Goal: Contribute content: Add original content to the website for others to see

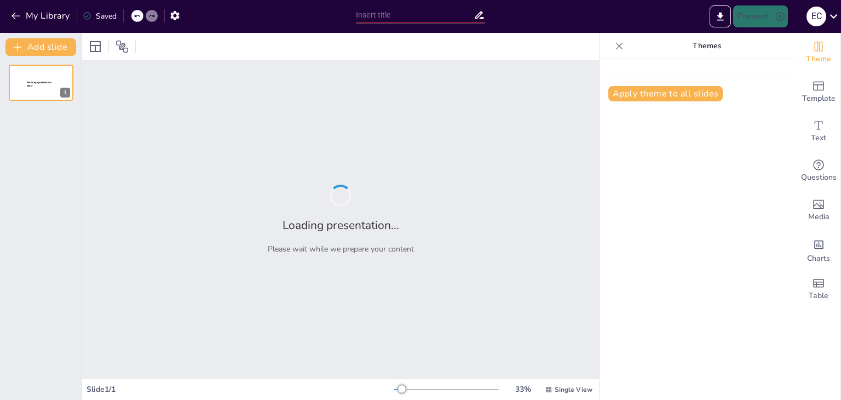
type input "Imported Presentación1.pptx"
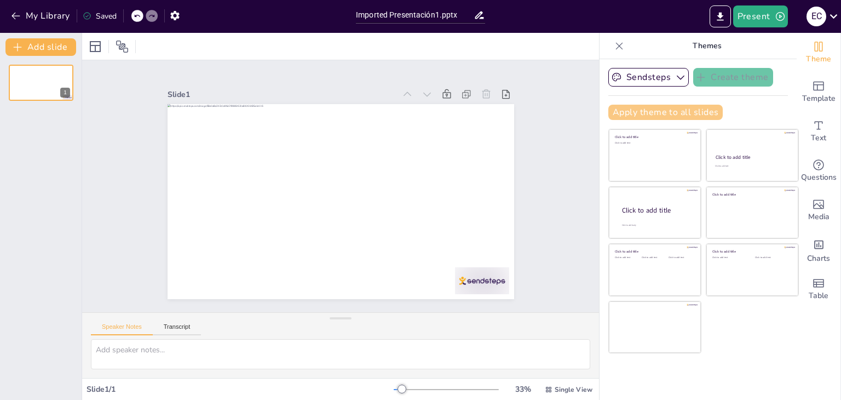
click at [650, 112] on button "Apply theme to all slides" at bounding box center [666, 112] width 115 height 15
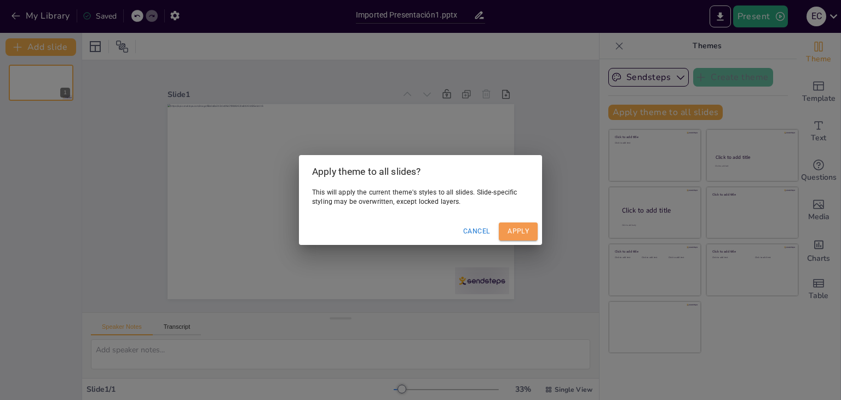
click at [520, 237] on button "Apply" at bounding box center [518, 231] width 39 height 18
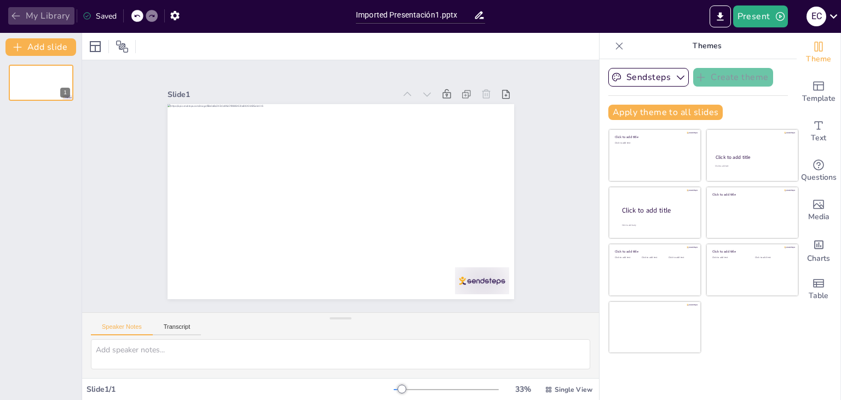
click at [15, 16] on icon "button" at bounding box center [16, 16] width 8 height 7
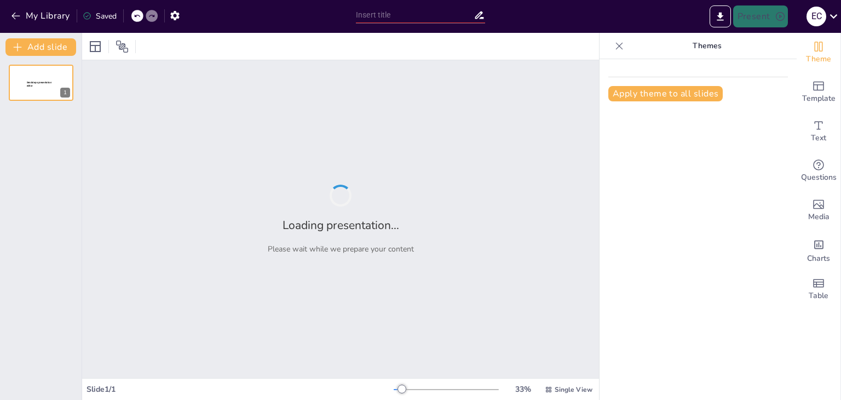
type input "Experiencias Gastronómicas: Desde el Menú hasta la Presentación"
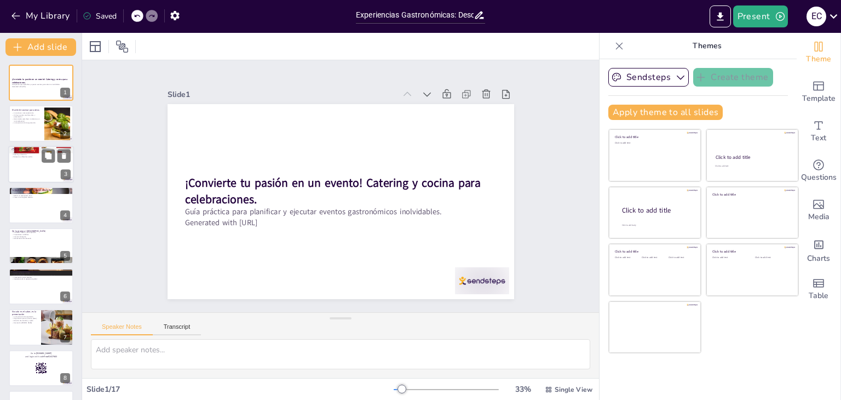
checkbox input "true"
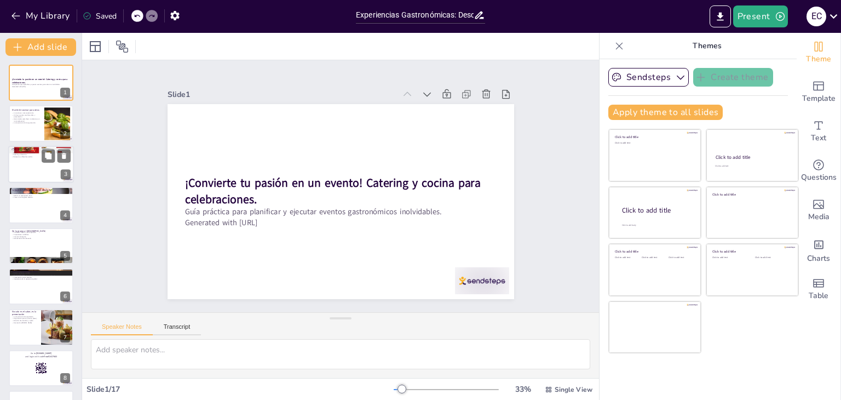
checkbox input "true"
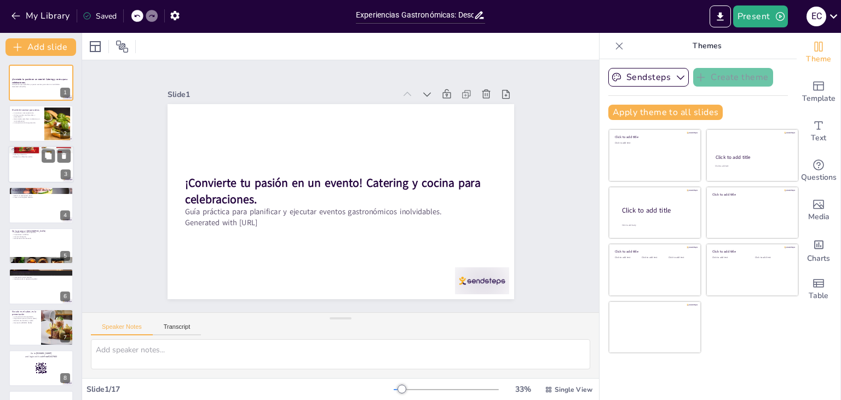
checkbox input "true"
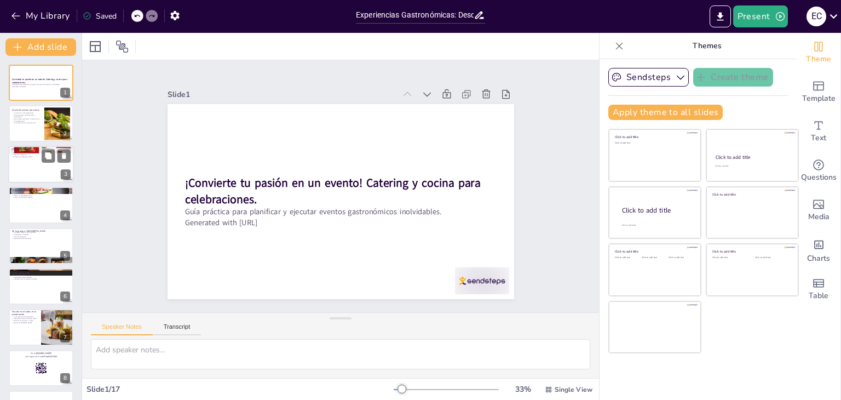
checkbox input "true"
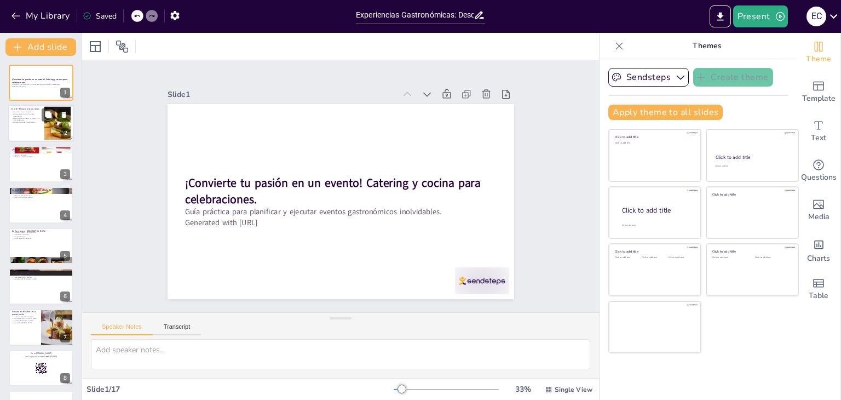
checkbox input "true"
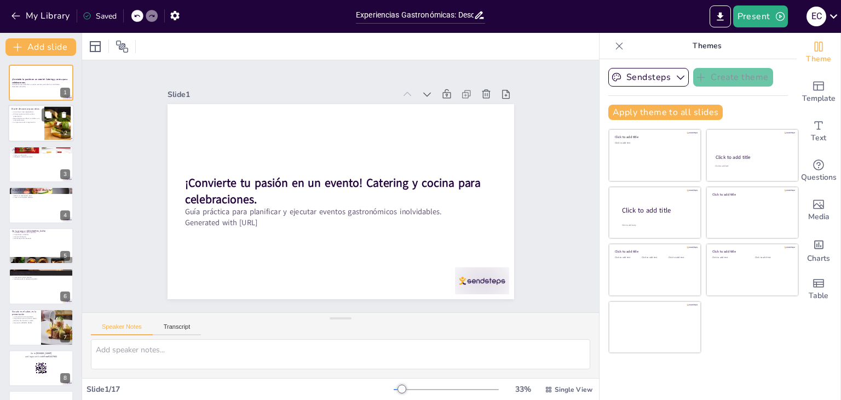
click at [53, 128] on div at bounding box center [57, 123] width 50 height 33
type textarea "La cocina no se trata solo de seguir instrucciones, sino de crear momentos que …"
checkbox input "true"
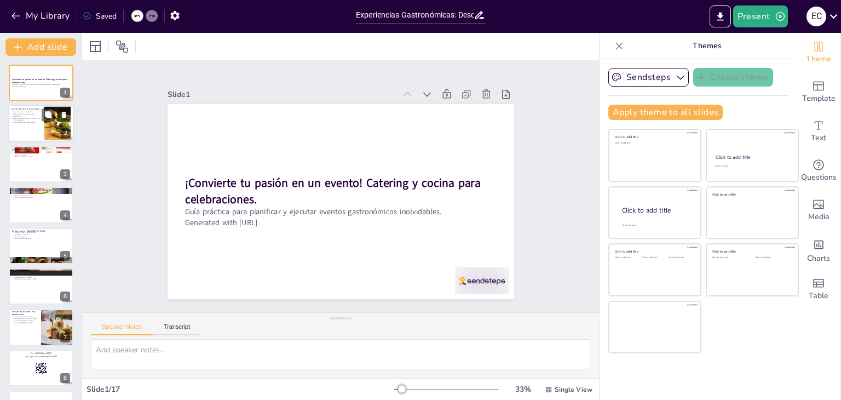
checkbox input "true"
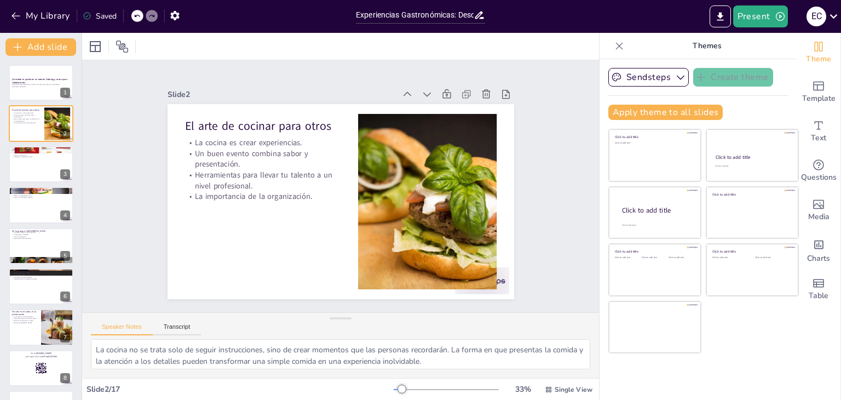
checkbox input "true"
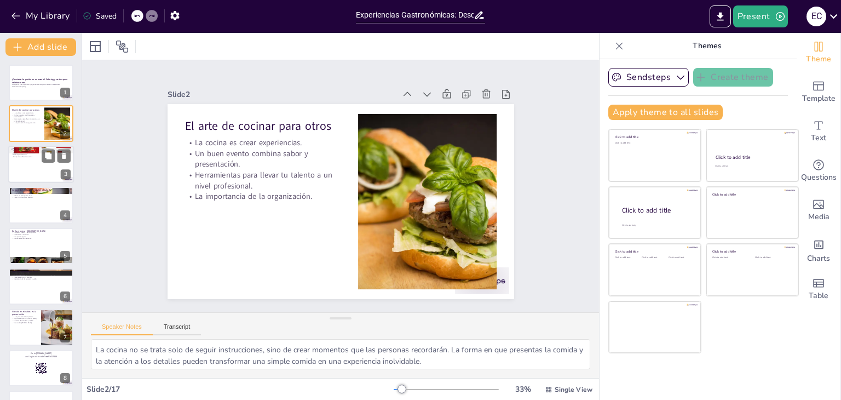
checkbox input "true"
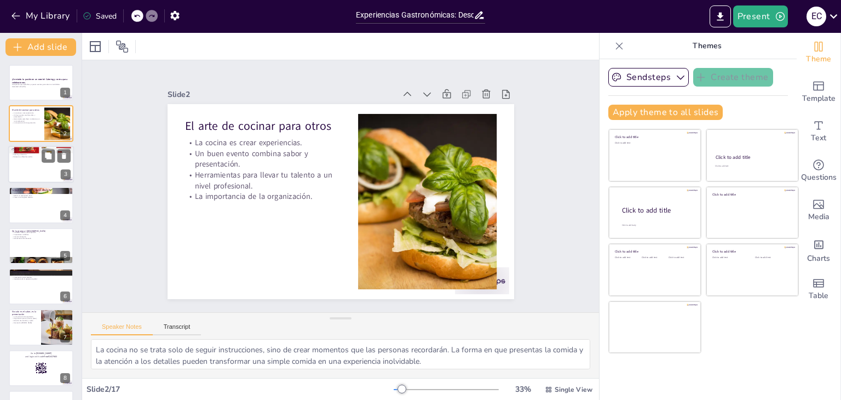
checkbox input "true"
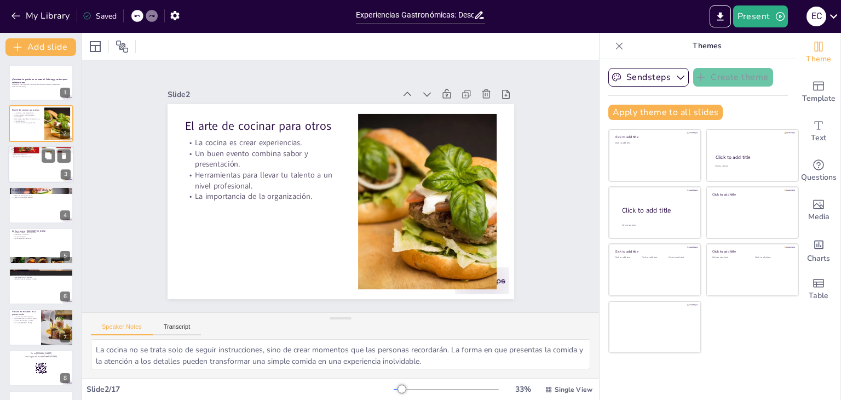
checkbox input "true"
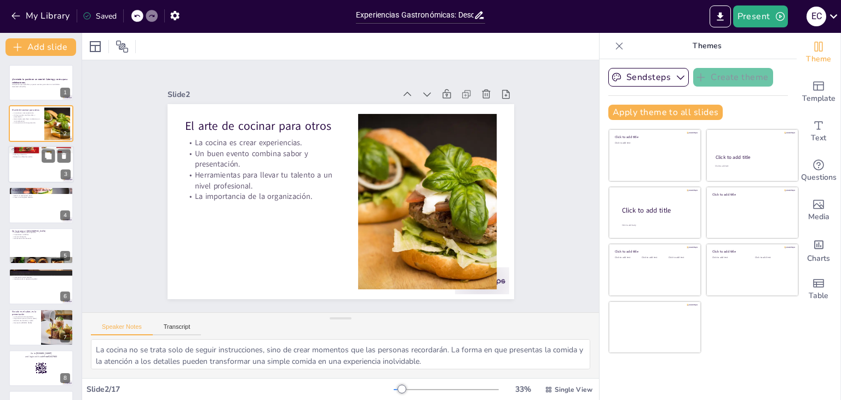
click at [37, 173] on div at bounding box center [41, 164] width 66 height 37
type textarea "Los eventos personales, como bodas y cumpleaños, son una gran oportunidad para …"
checkbox input "true"
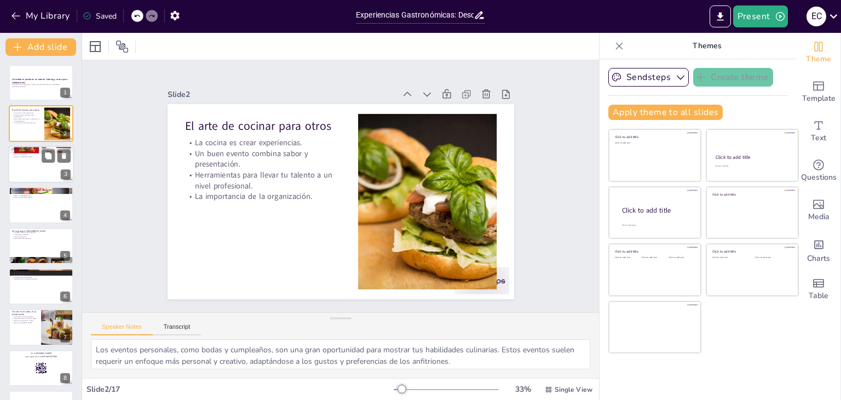
checkbox input "true"
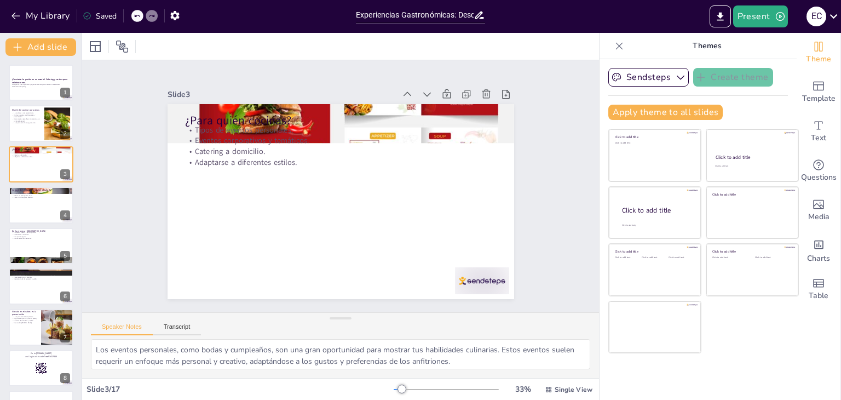
checkbox input "true"
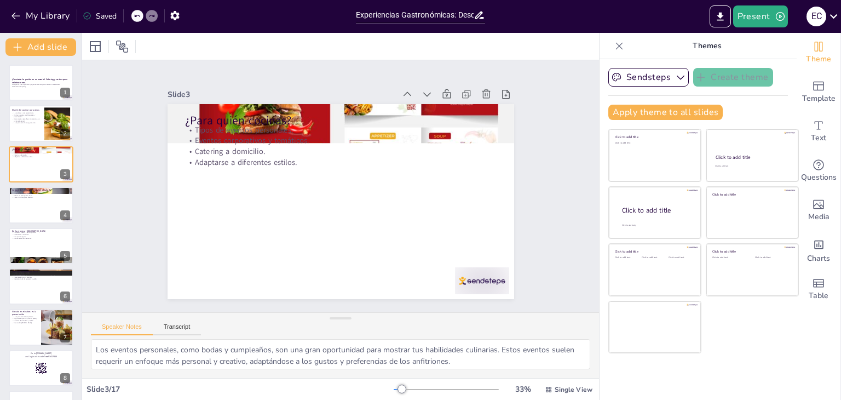
checkbox input "true"
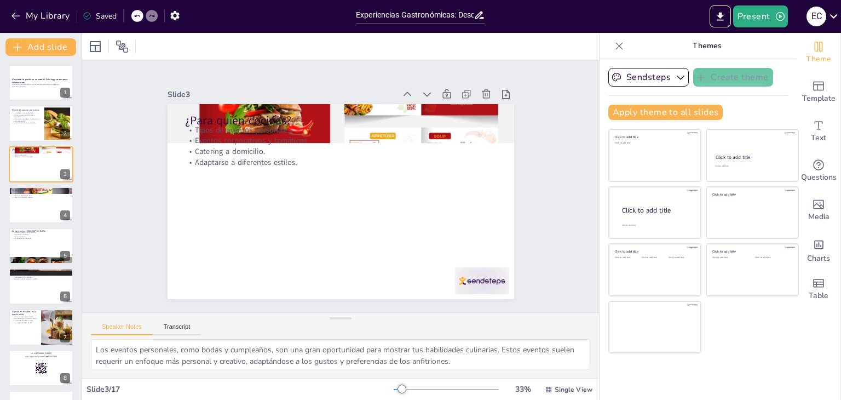
checkbox input "true"
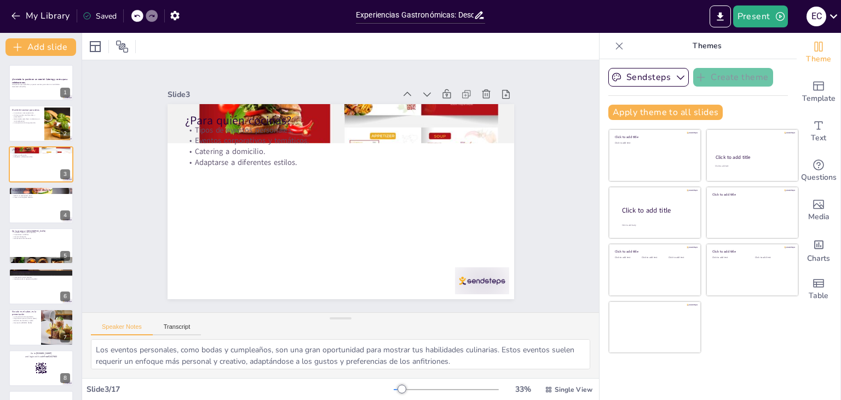
checkbox input "true"
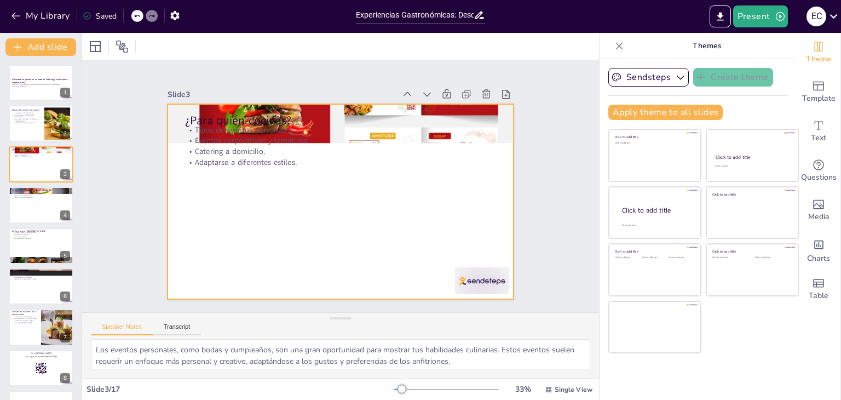
checkbox input "true"
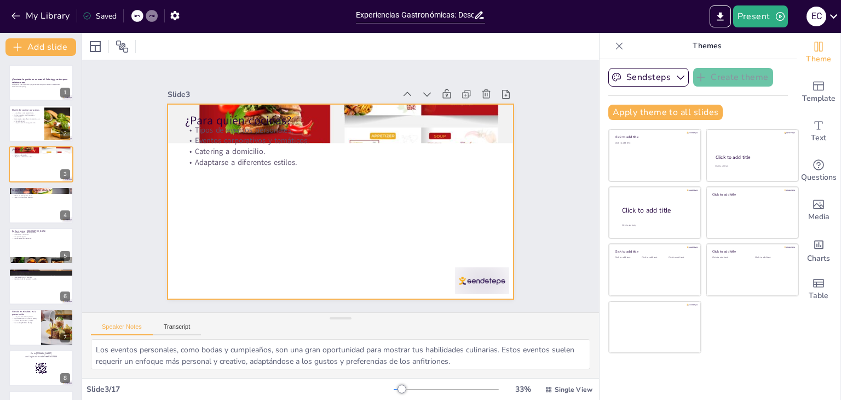
checkbox input "true"
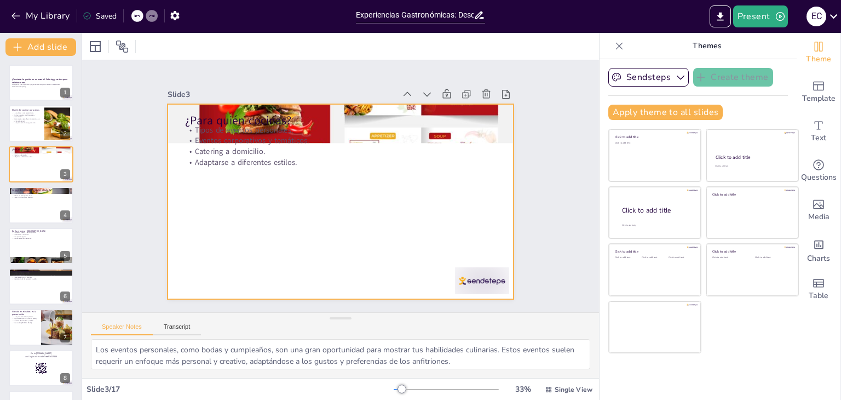
checkbox input "true"
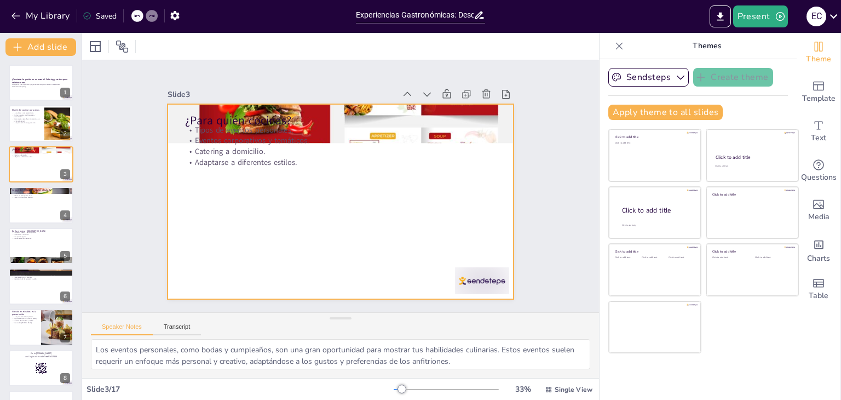
checkbox input "true"
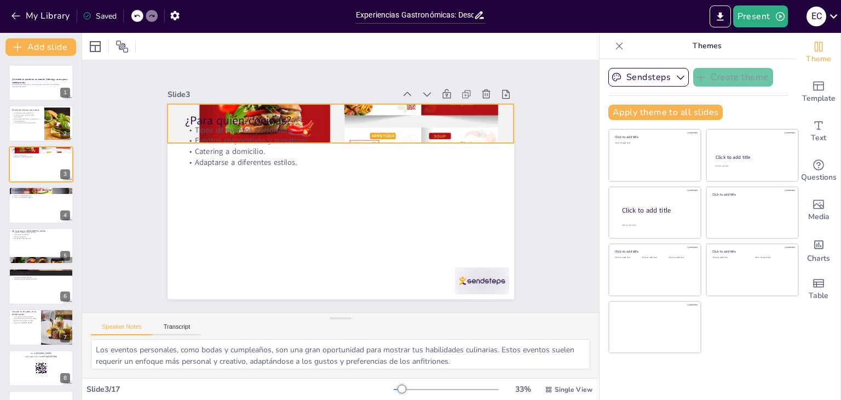
checkbox input "true"
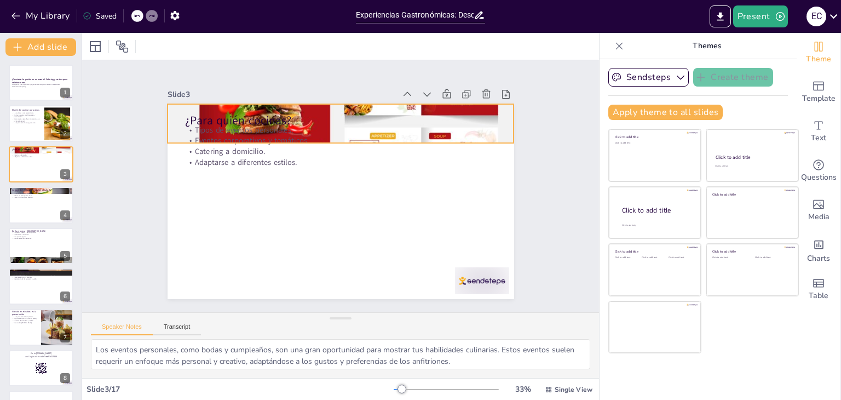
checkbox input "true"
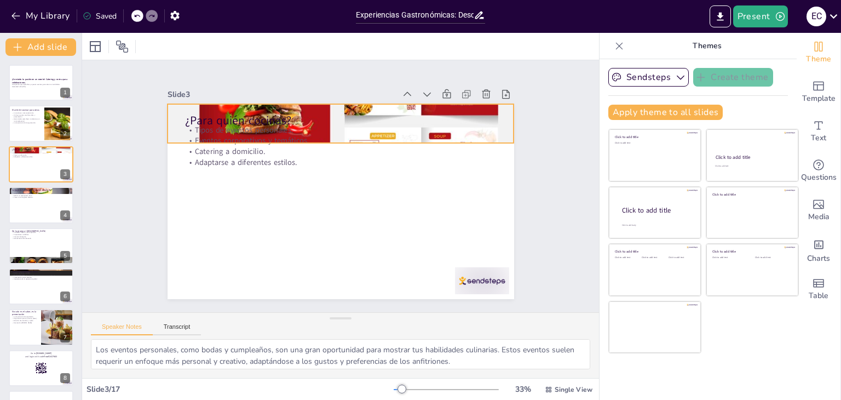
checkbox input "true"
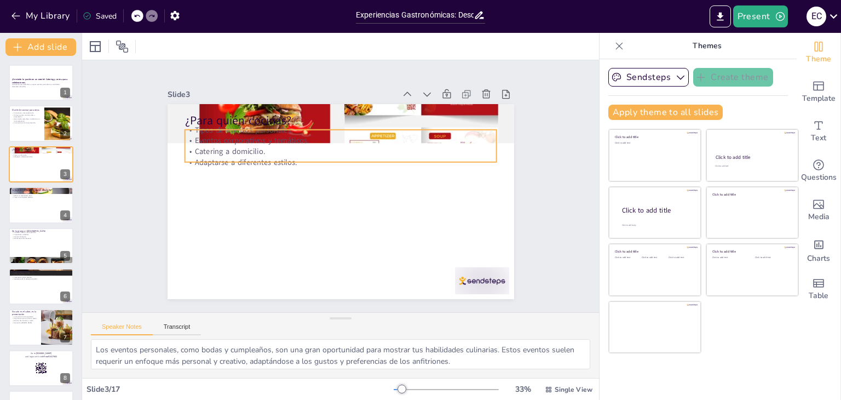
checkbox input "true"
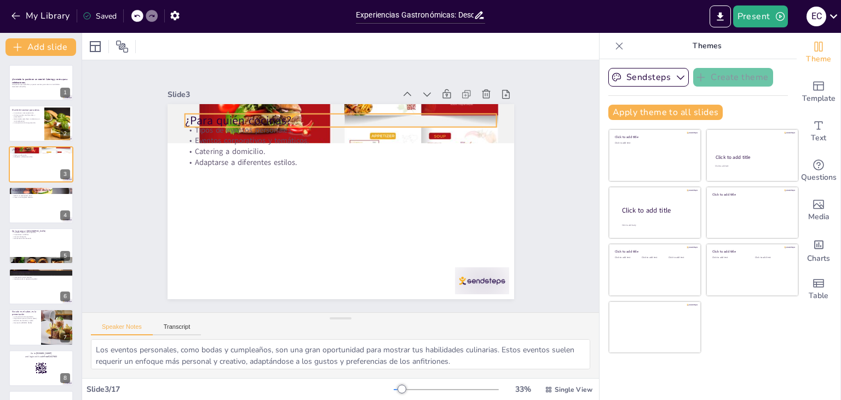
checkbox input "true"
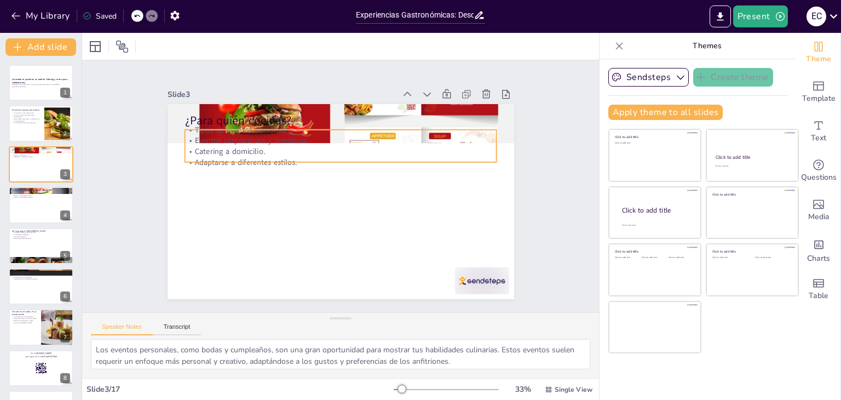
checkbox input "true"
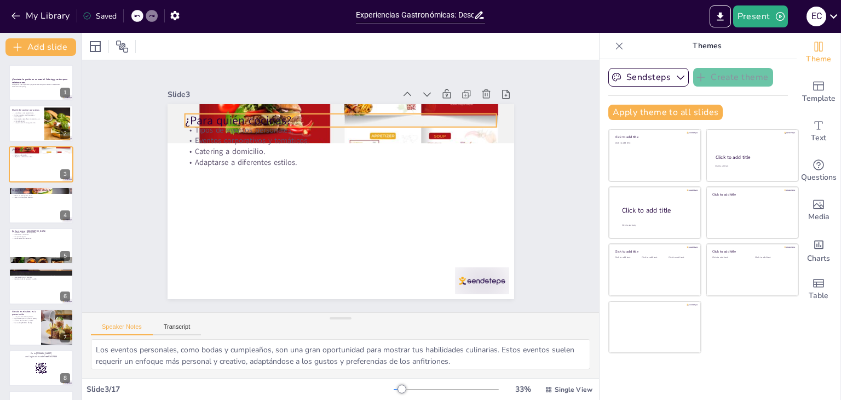
checkbox input "true"
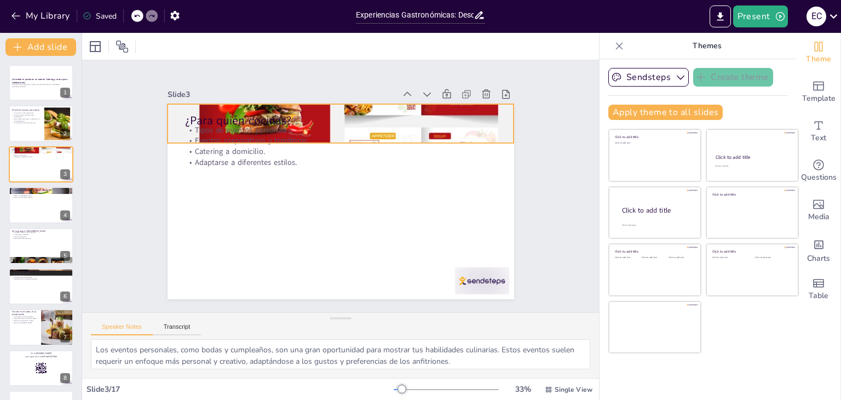
checkbox input "true"
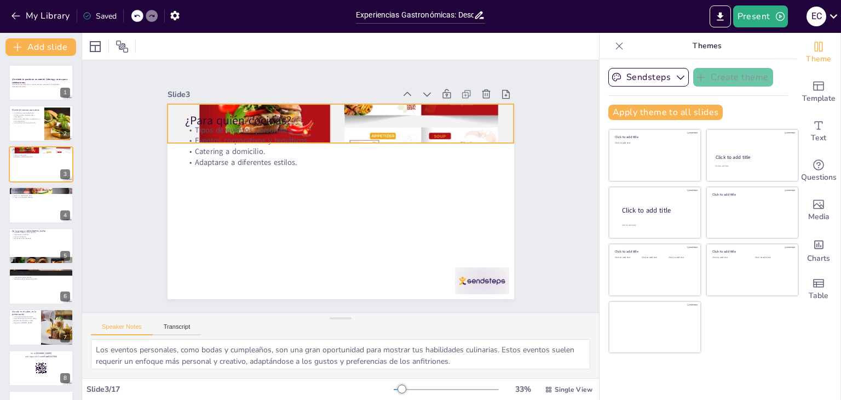
checkbox input "true"
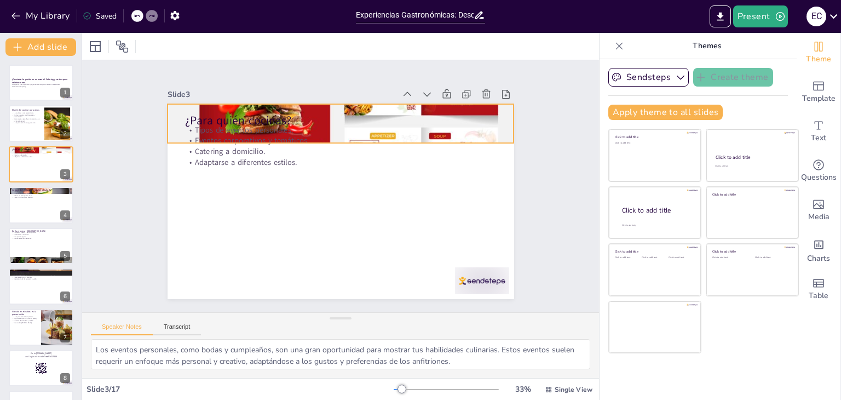
checkbox input "true"
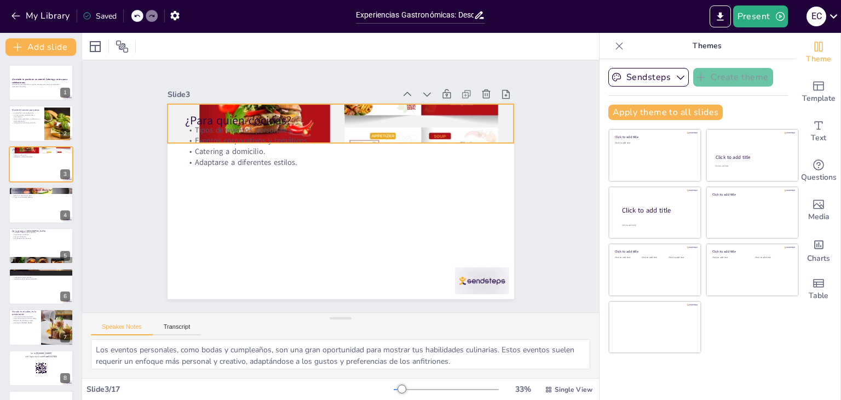
checkbox input "true"
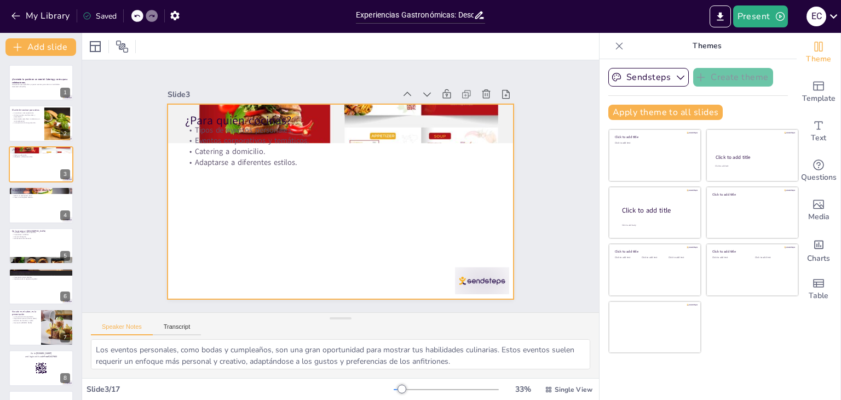
checkbox input "true"
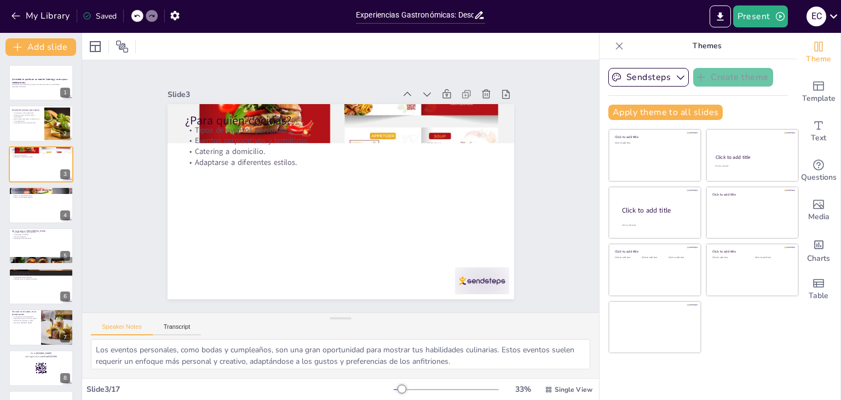
checkbox input "true"
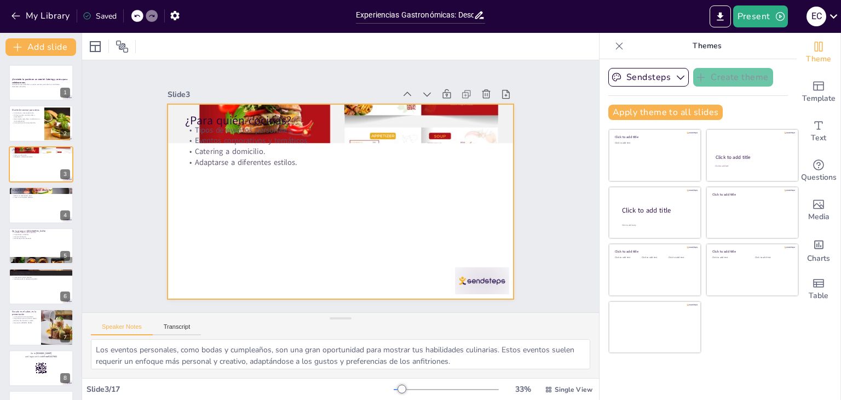
checkbox input "true"
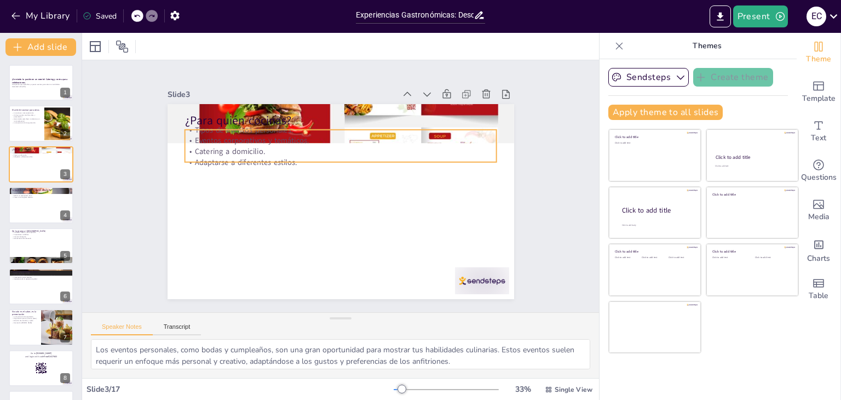
checkbox input "true"
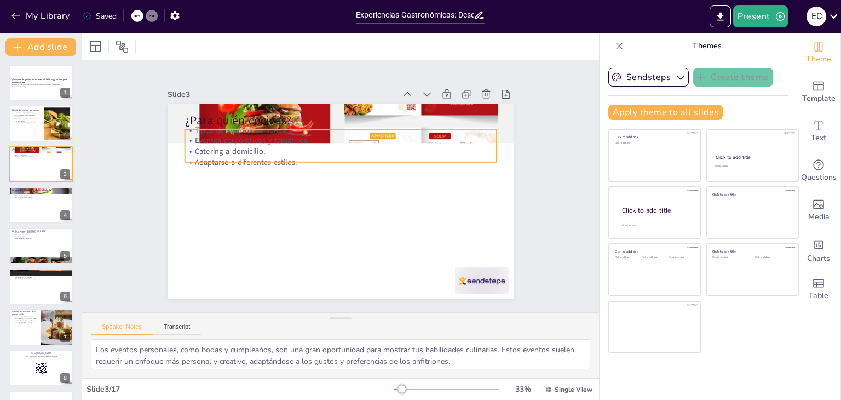
checkbox input "true"
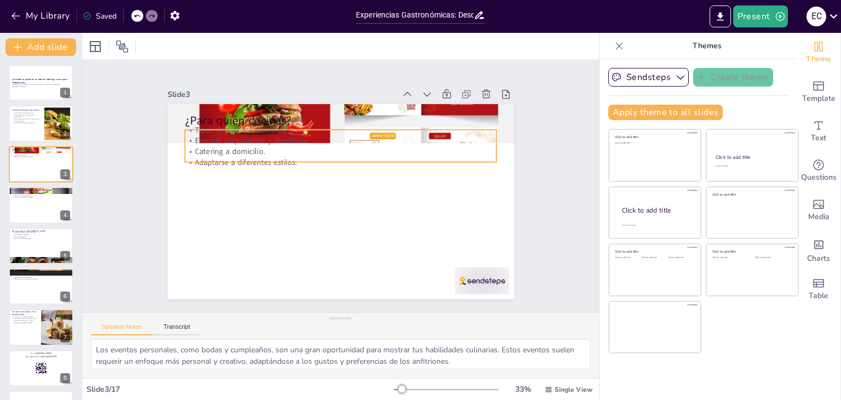
checkbox input "true"
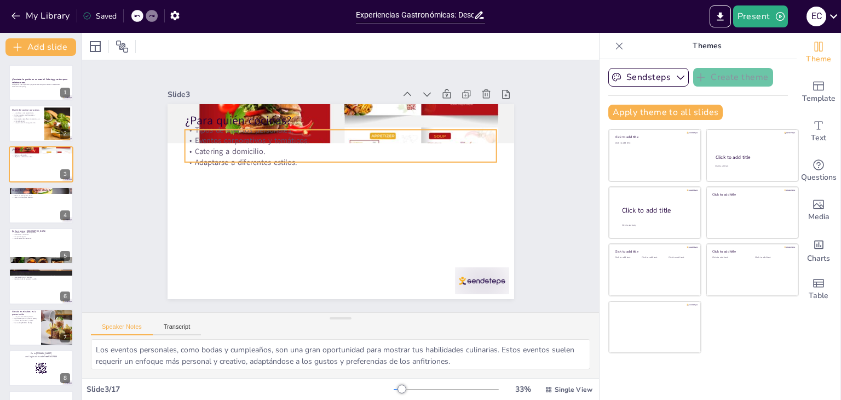
checkbox input "true"
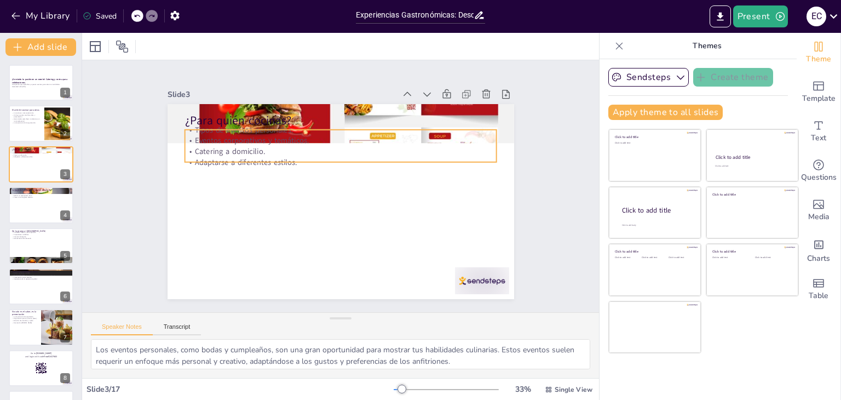
checkbox input "true"
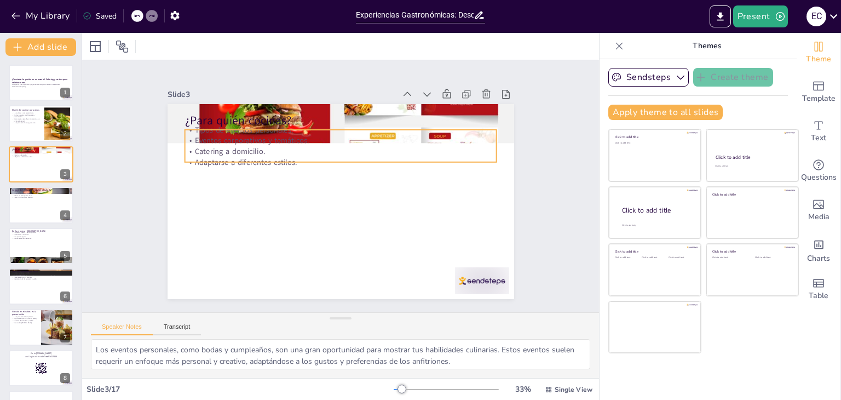
checkbox input "true"
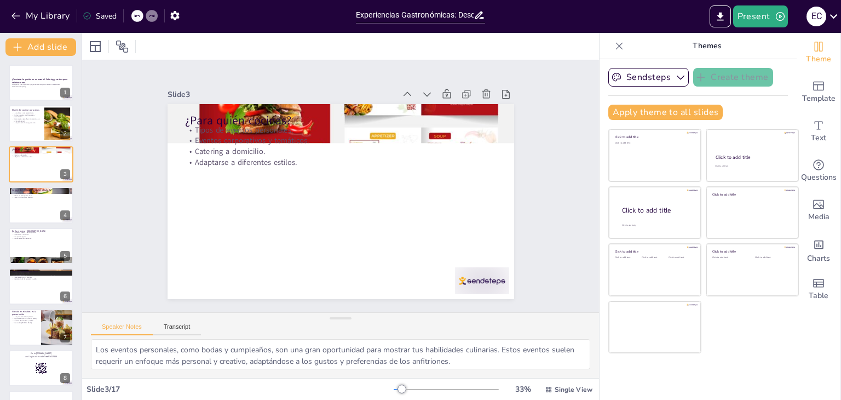
checkbox input "true"
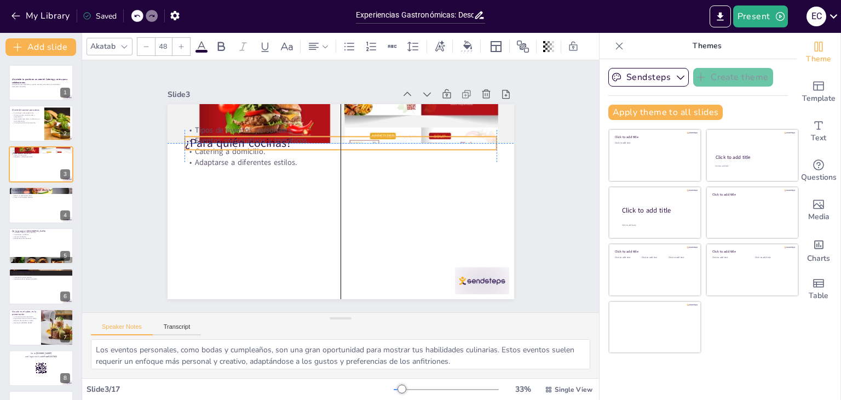
drag, startPoint x: 295, startPoint y: 109, endPoint x: 294, endPoint y: 129, distance: 19.8
click at [365, 129] on div "¿Para quién cocinas? Tipos de eventos personales. Eventos corporativos y temáti…" at bounding box center [418, 161] width 107 height 330
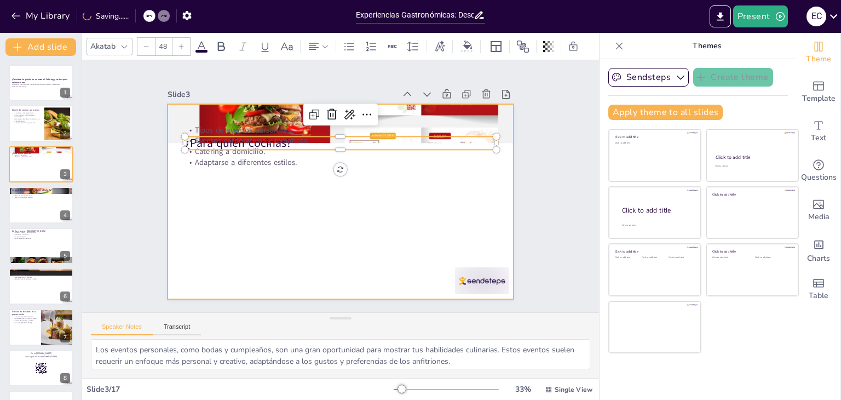
click at [408, 228] on div at bounding box center [333, 199] width 398 height 342
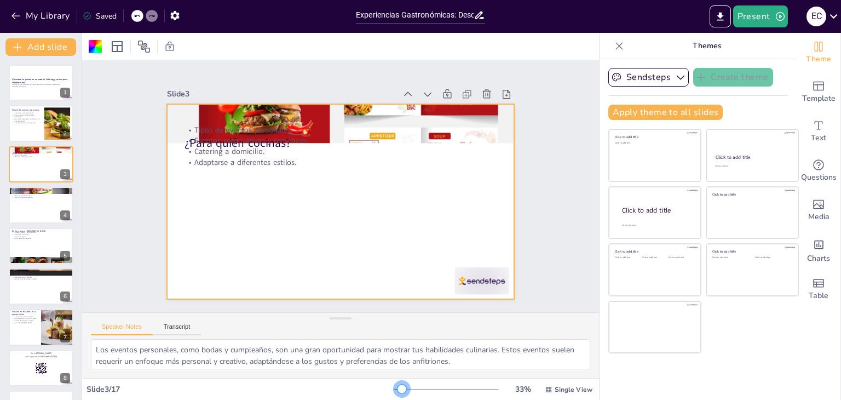
click at [398, 385] on div at bounding box center [402, 389] width 9 height 9
click at [35, 164] on div at bounding box center [41, 164] width 66 height 37
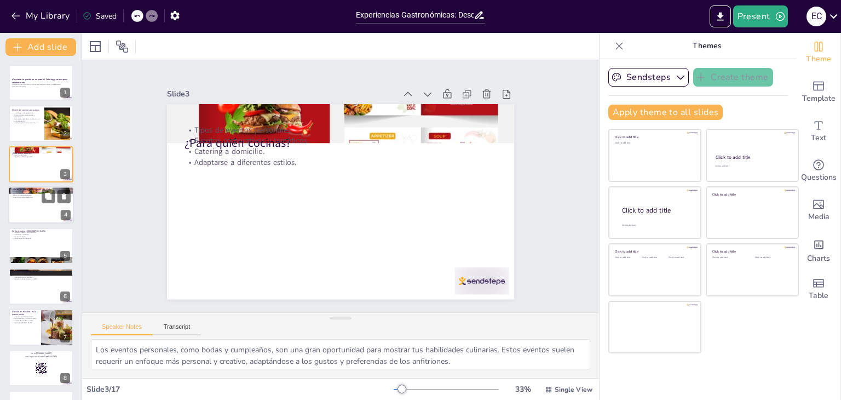
click at [39, 219] on div at bounding box center [41, 204] width 66 height 37
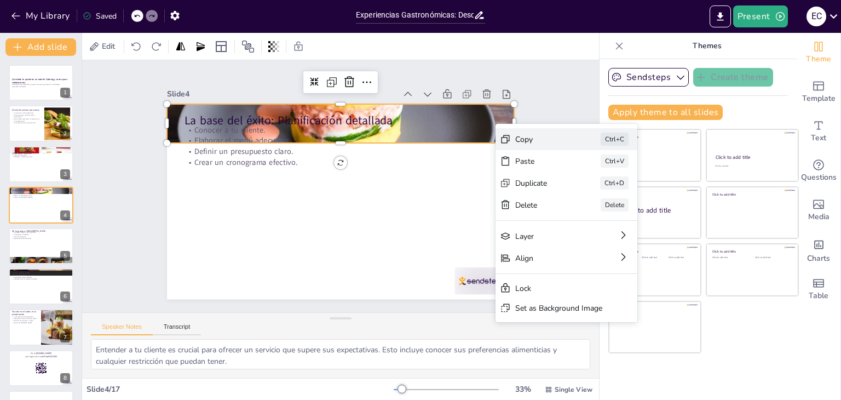
click at [568, 298] on div "Copy" at bounding box center [595, 314] width 54 height 32
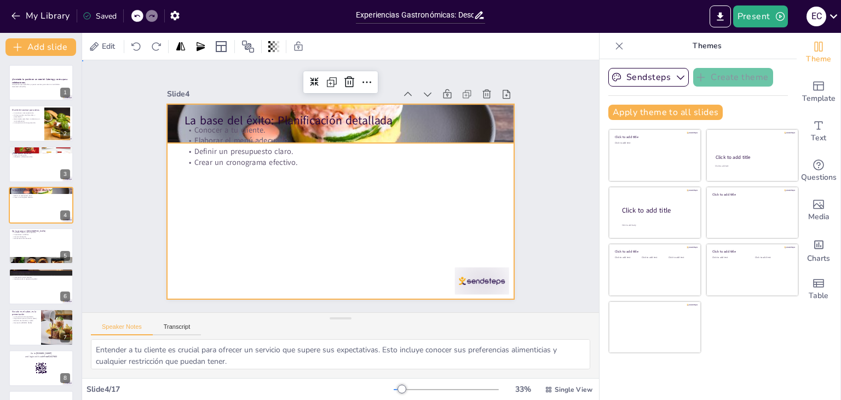
click at [329, 199] on div at bounding box center [336, 200] width 391 height 293
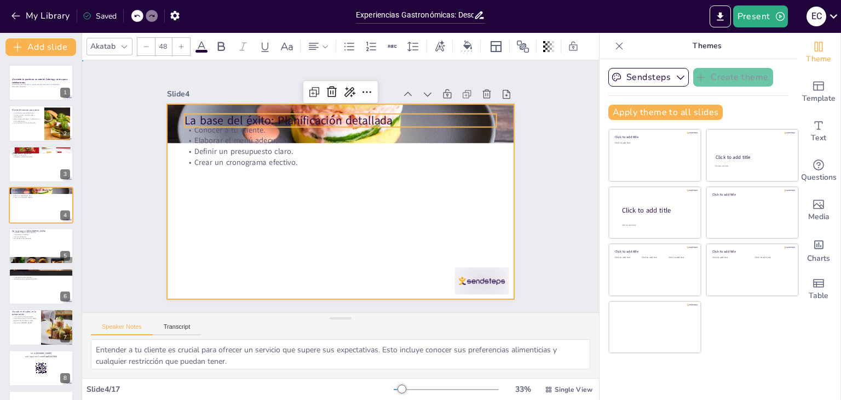
click at [332, 204] on div at bounding box center [336, 200] width 391 height 293
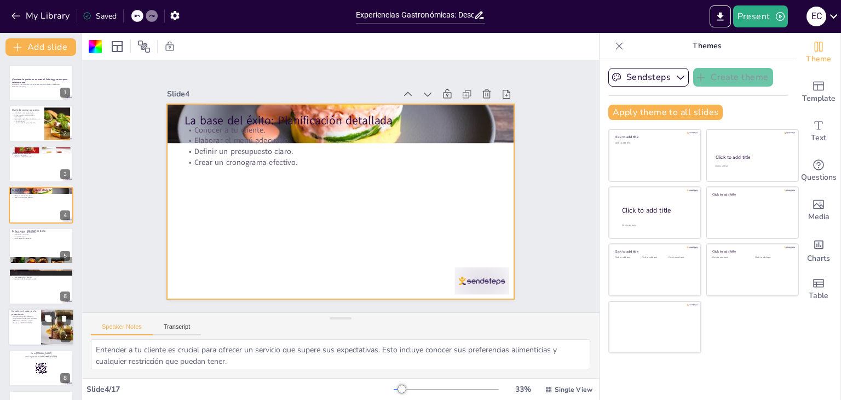
click at [28, 330] on div at bounding box center [41, 327] width 66 height 37
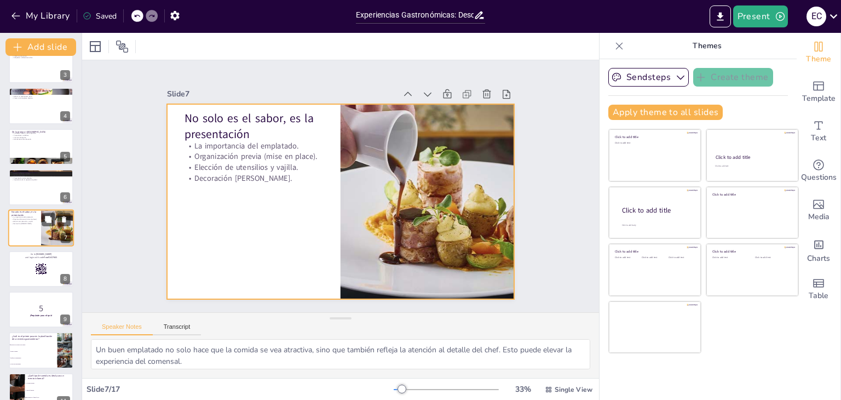
click at [32, 233] on div at bounding box center [41, 228] width 66 height 37
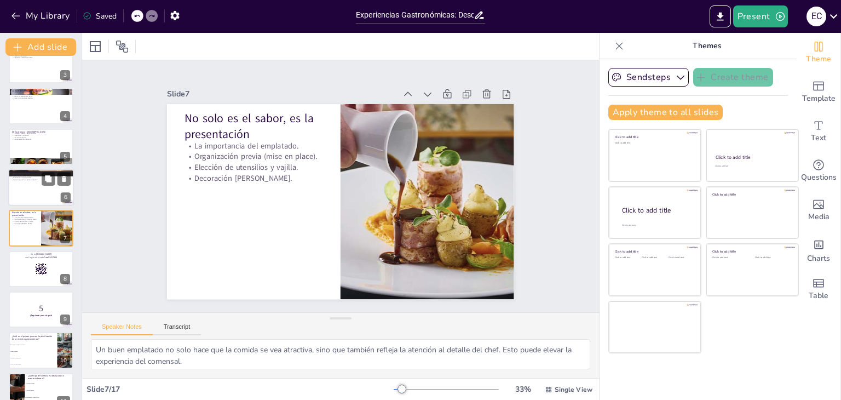
click at [22, 179] on p "Importancia de la experiencia global." at bounding box center [41, 180] width 59 height 2
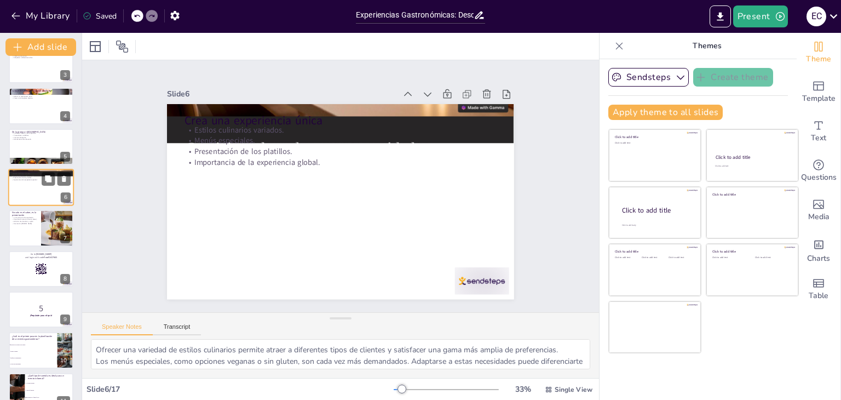
scroll to position [59, 0]
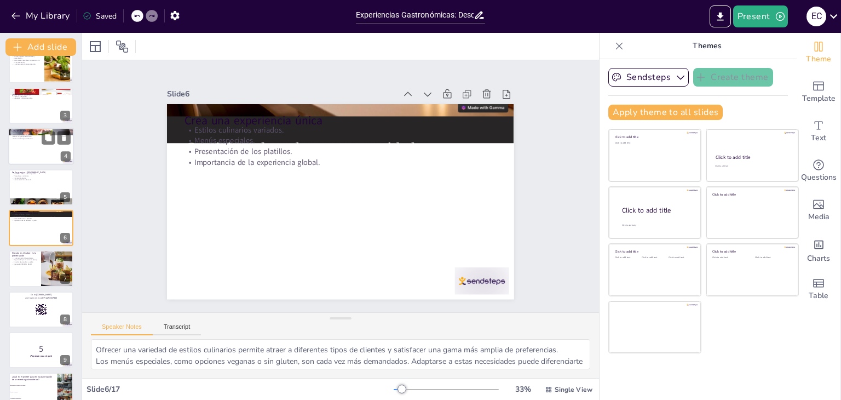
click at [23, 146] on div at bounding box center [41, 146] width 66 height 37
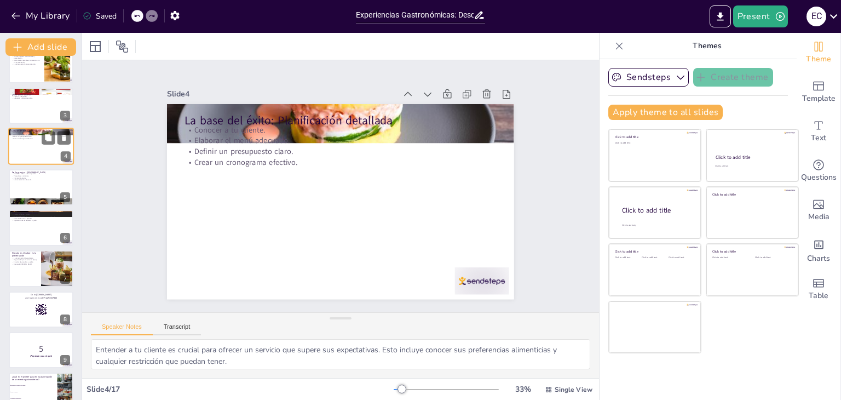
scroll to position [0, 0]
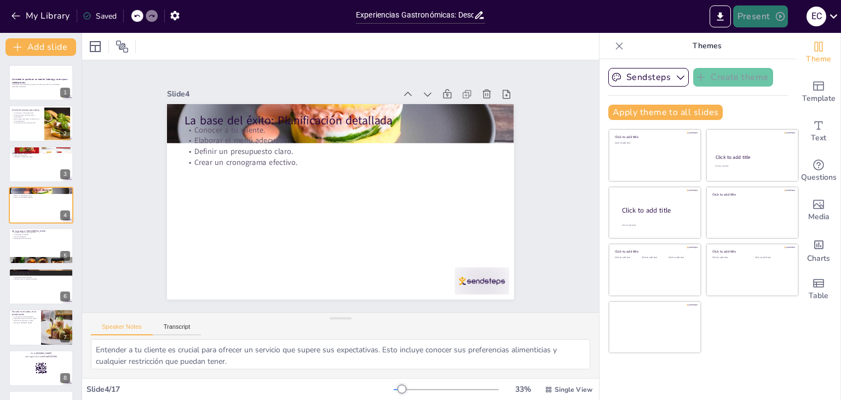
click at [749, 17] on button "Present" at bounding box center [761, 16] width 55 height 22
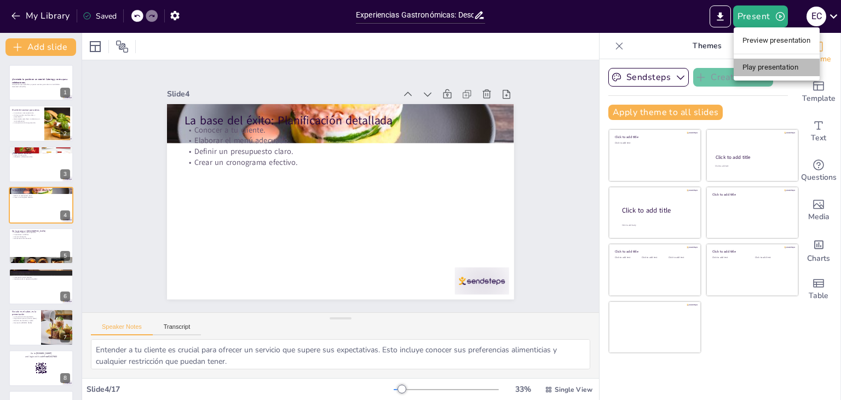
click at [761, 72] on li "Play presentation" at bounding box center [777, 68] width 86 height 18
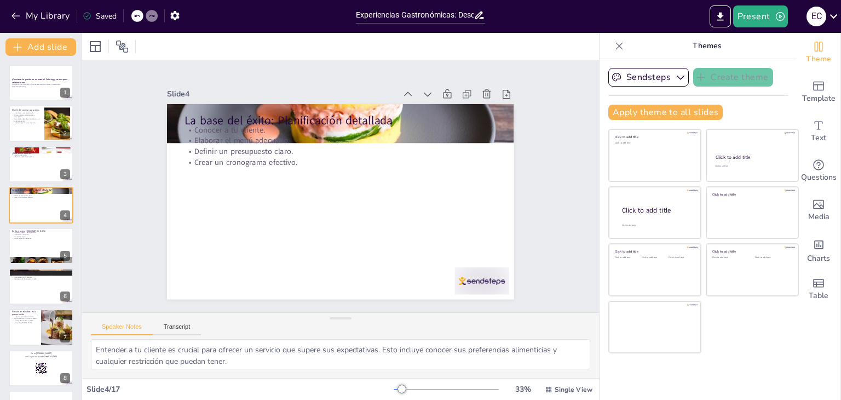
click at [761, 72] on div "My Library Saved Experiencias Gastronómicas: Desde el Menú hasta la Presentació…" at bounding box center [420, 200] width 841 height 400
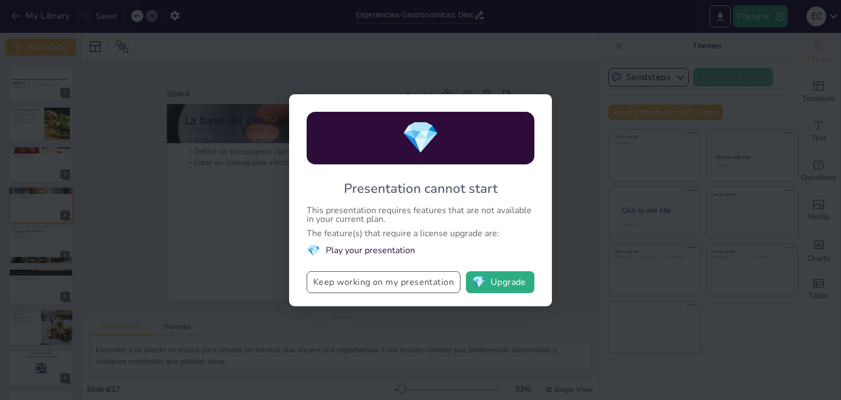
click at [428, 289] on button "Keep working on my presentation" at bounding box center [384, 282] width 154 height 22
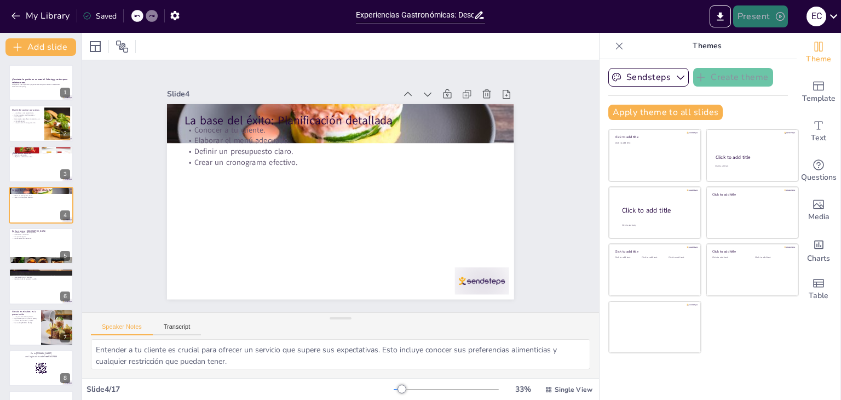
click at [777, 15] on icon "button" at bounding box center [780, 16] width 11 height 11
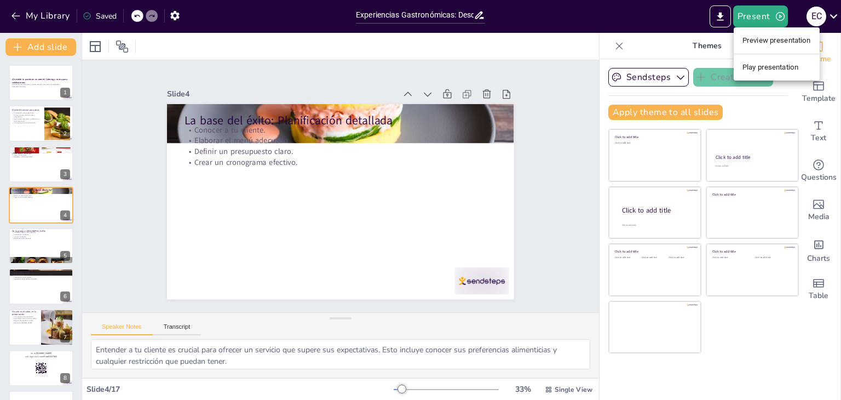
click at [782, 41] on li "Preview presentation" at bounding box center [777, 41] width 86 height 18
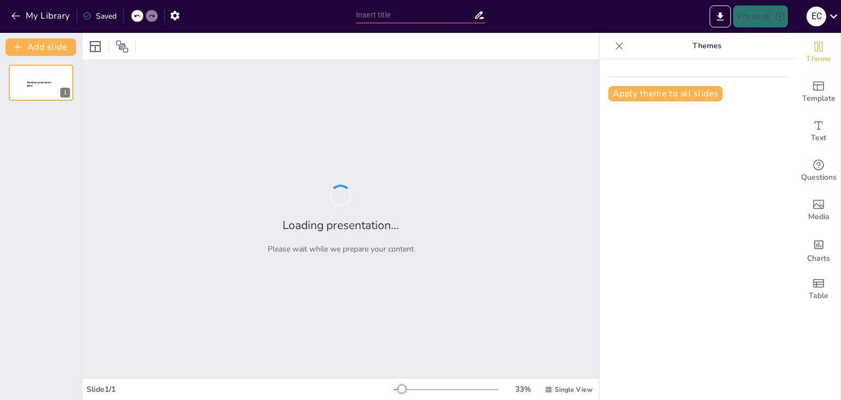
type input "Experiencias Gastronómicas: Desde el Menú hasta la Presentación"
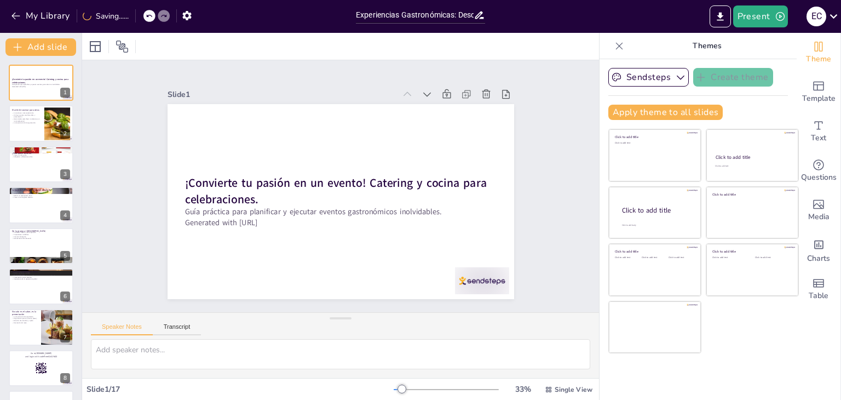
checkbox input "true"
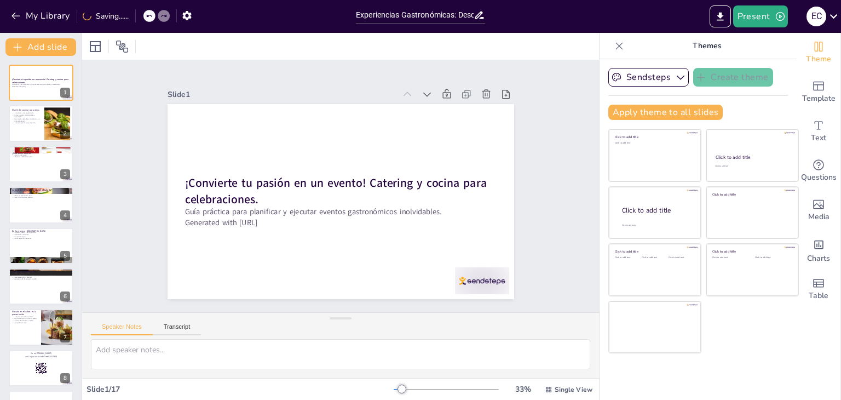
checkbox input "true"
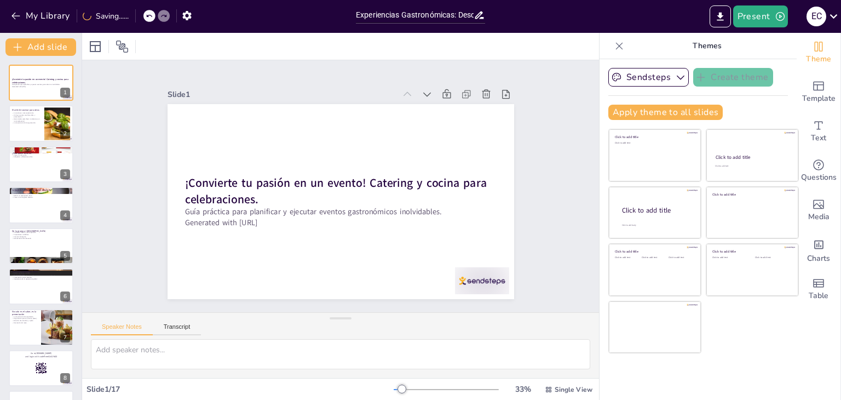
checkbox input "true"
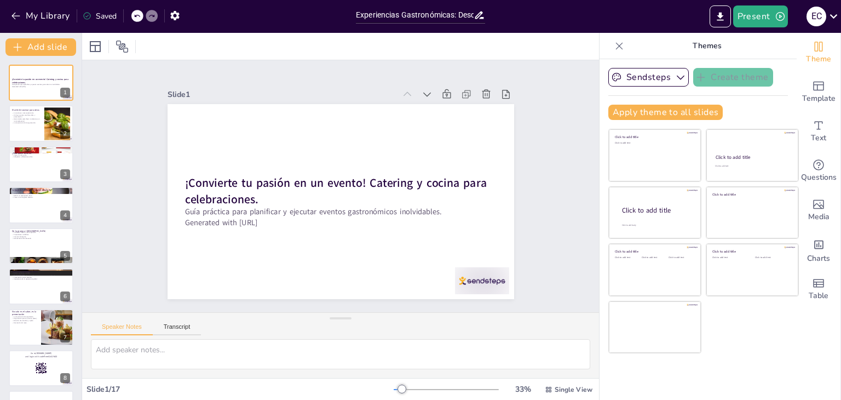
checkbox input "true"
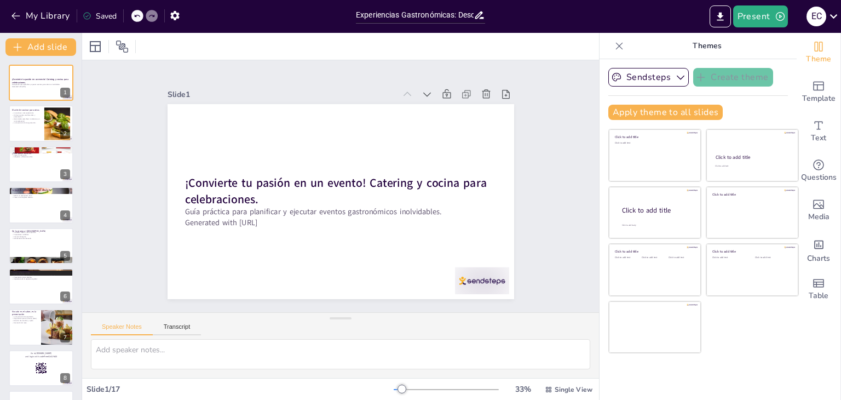
click at [481, 18] on icon at bounding box center [480, 16] width 9 height 8
click at [476, 13] on icon at bounding box center [480, 15] width 12 height 12
click at [133, 17] on div at bounding box center [137, 16] width 12 height 12
checkbox input "true"
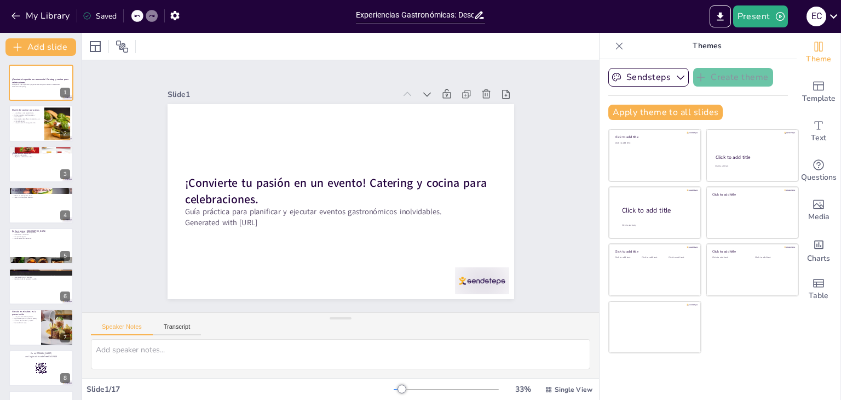
checkbox input "true"
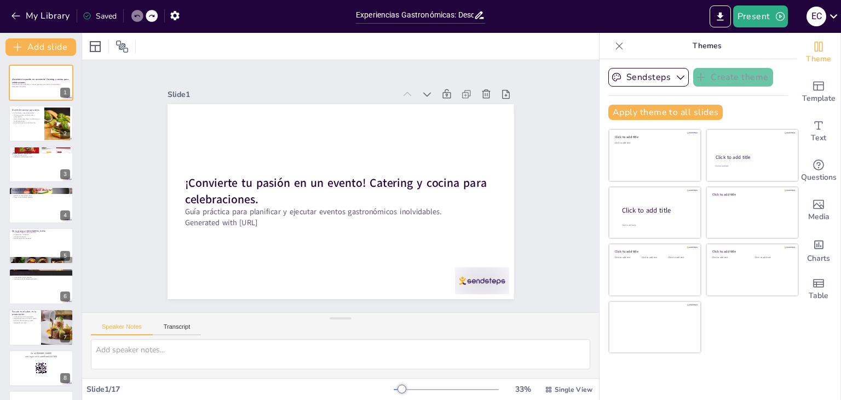
checkbox input "true"
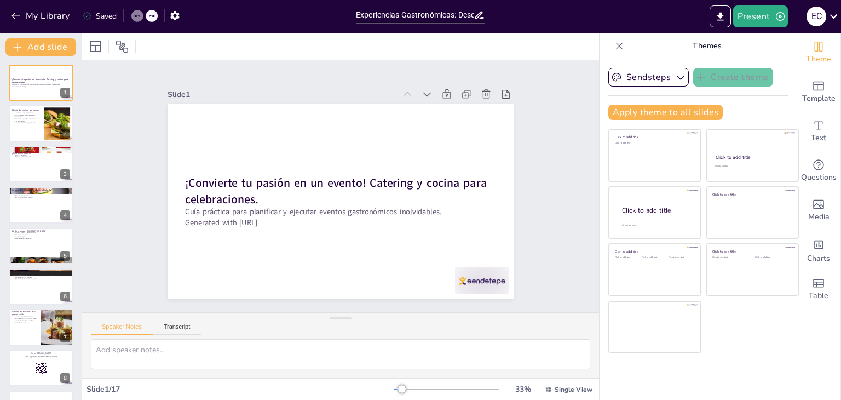
checkbox input "true"
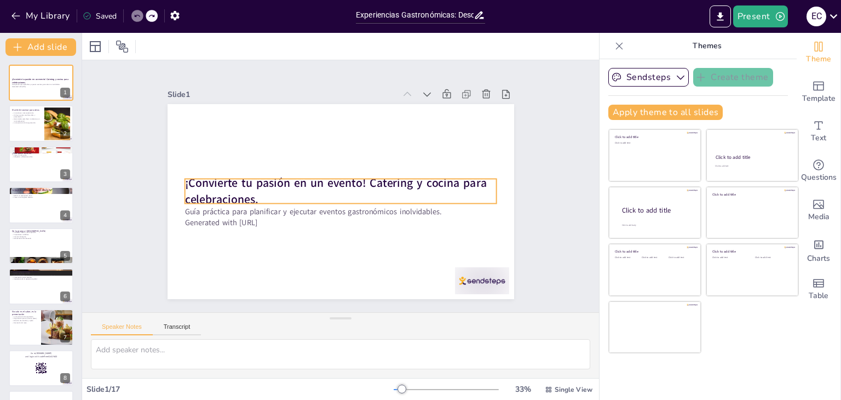
checkbox input "true"
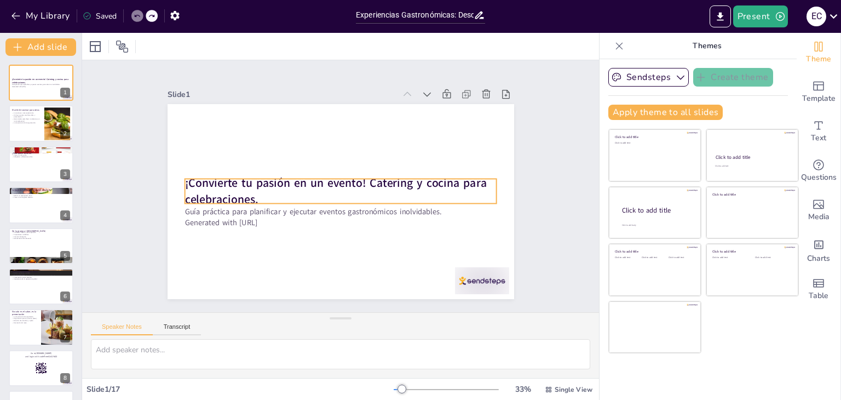
checkbox input "true"
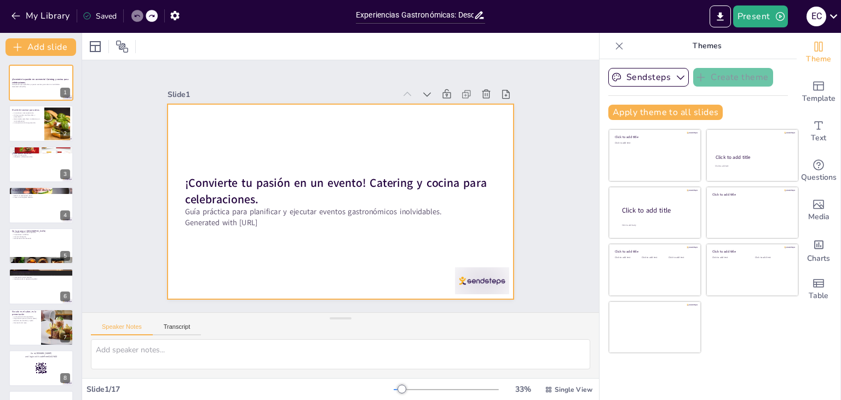
checkbox input "true"
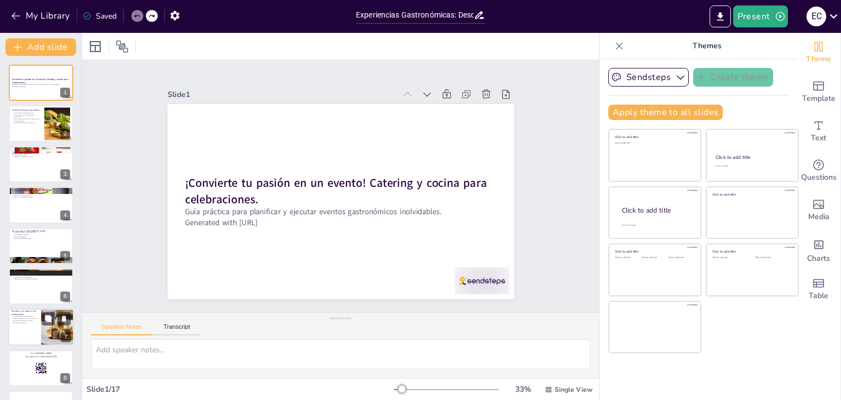
checkbox input "true"
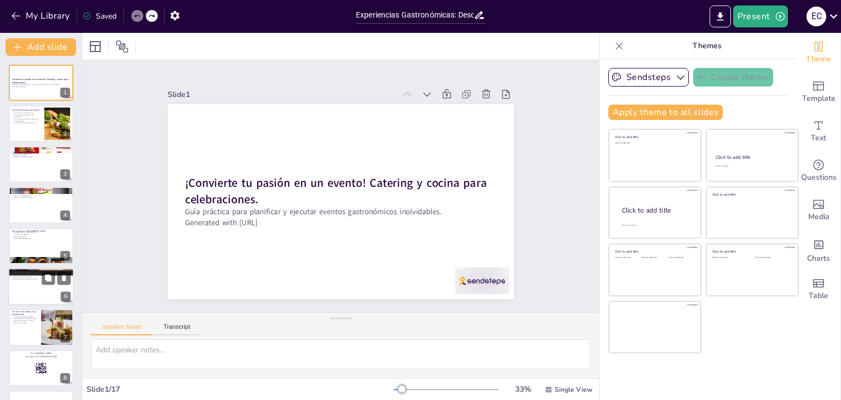
checkbox input "true"
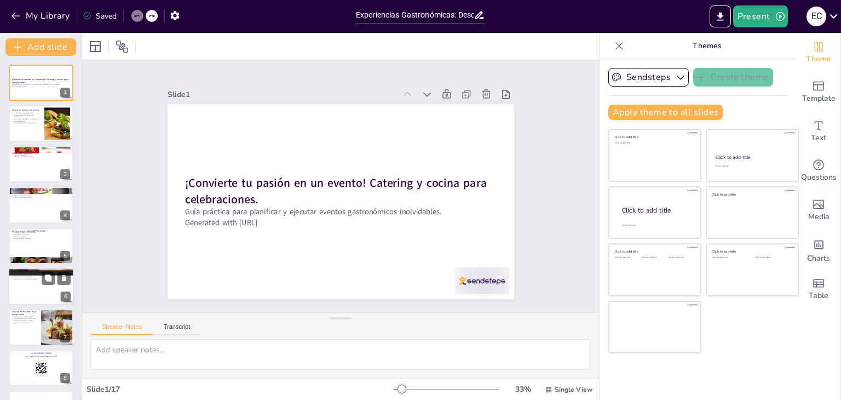
checkbox input "true"
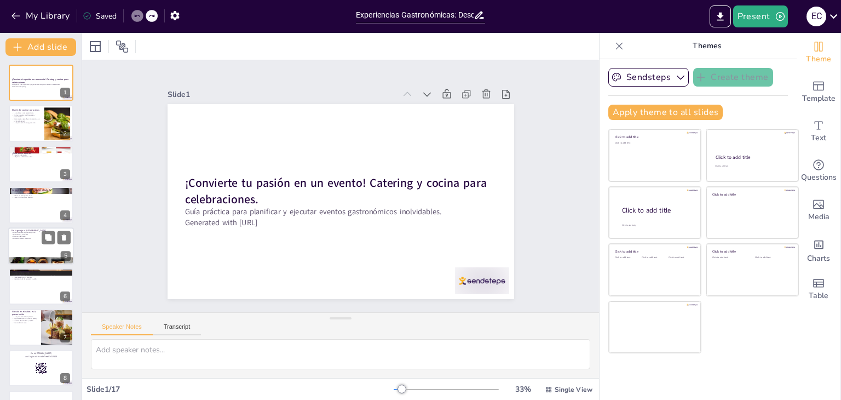
checkbox input "true"
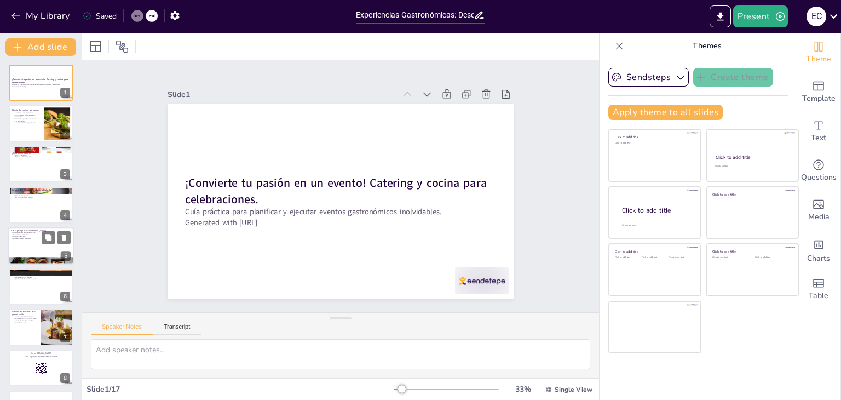
checkbox input "true"
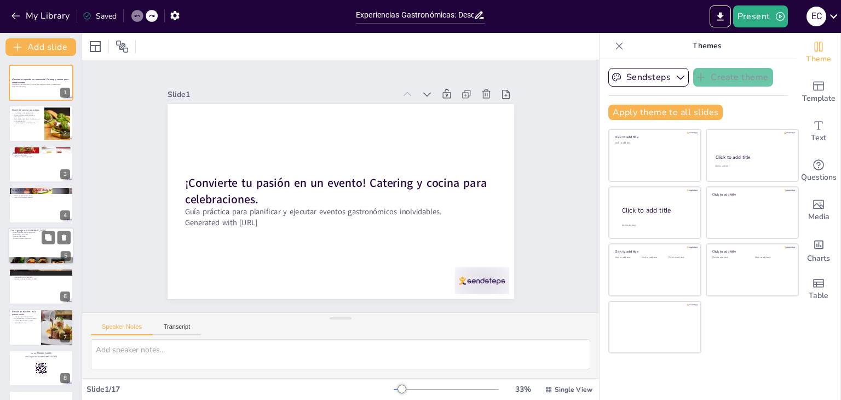
checkbox input "true"
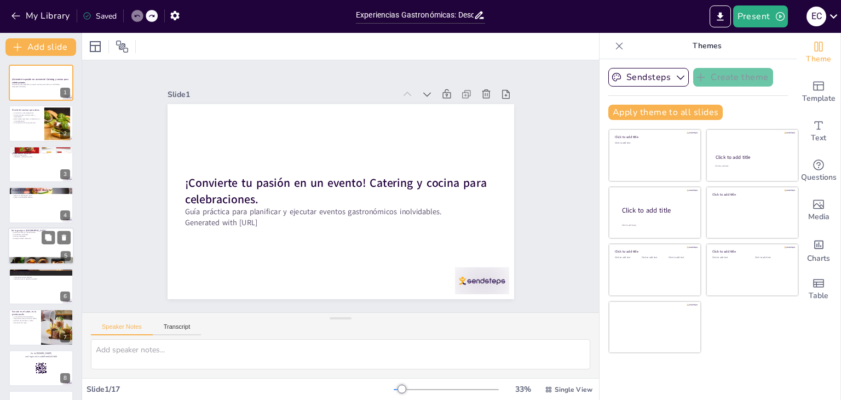
checkbox input "true"
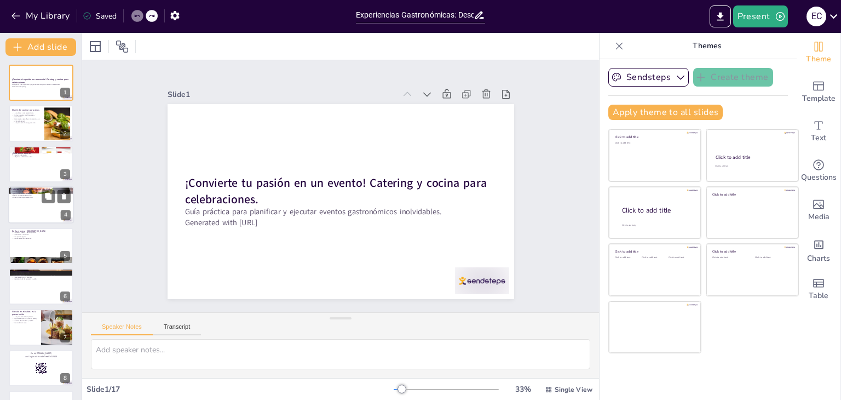
checkbox input "true"
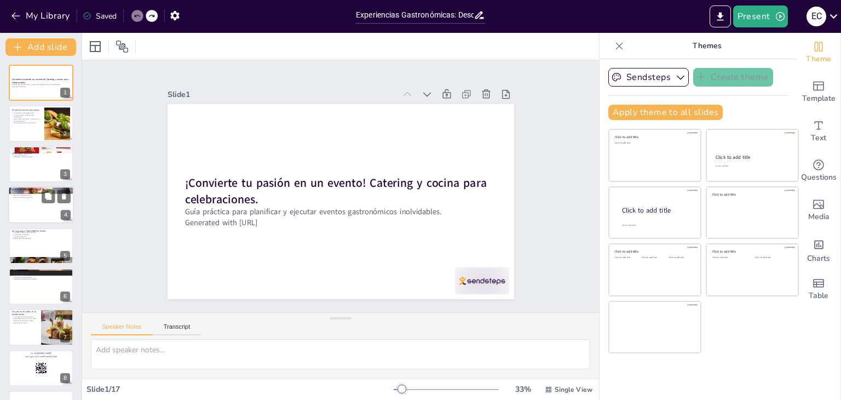
checkbox input "true"
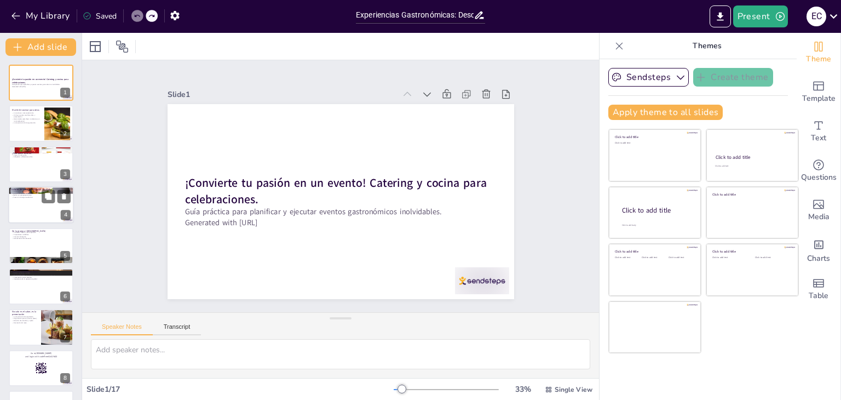
checkbox input "true"
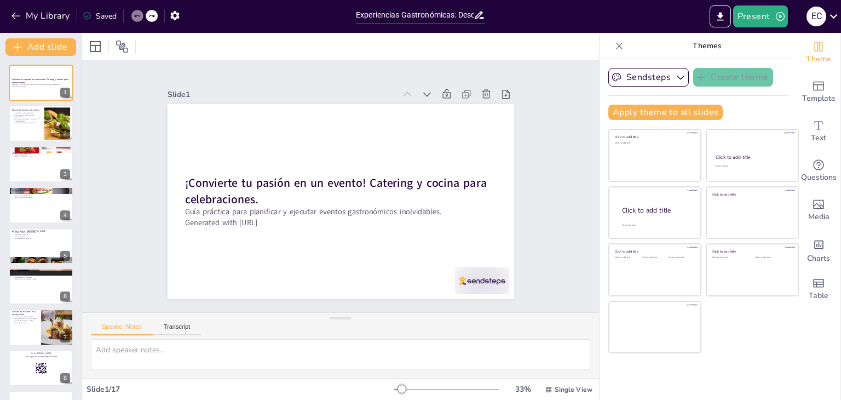
checkbox input "true"
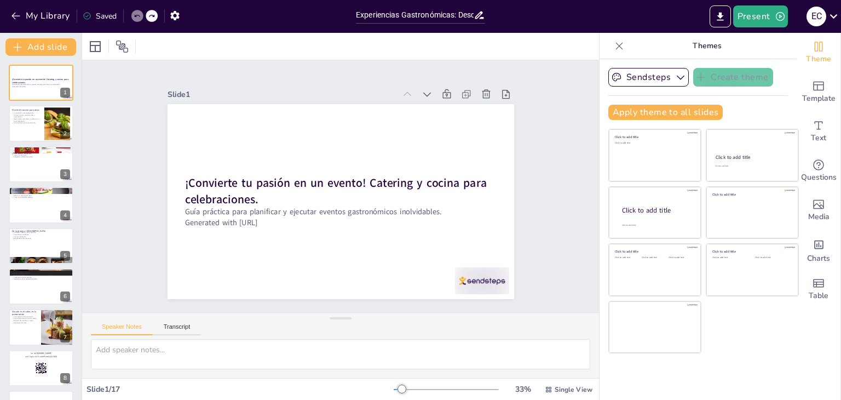
checkbox input "true"
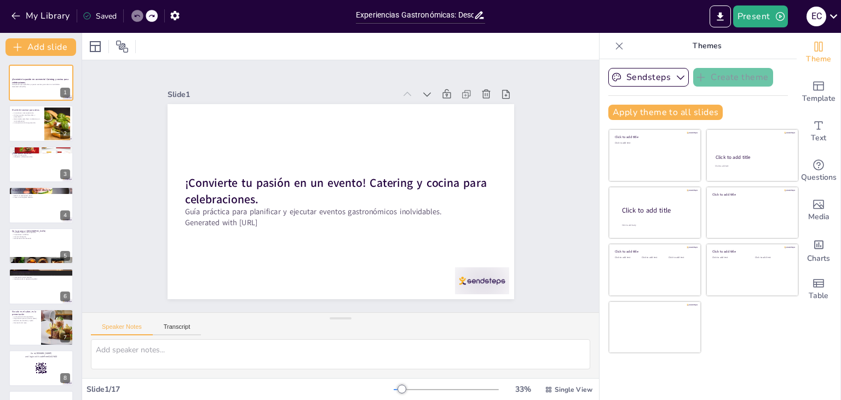
checkbox input "true"
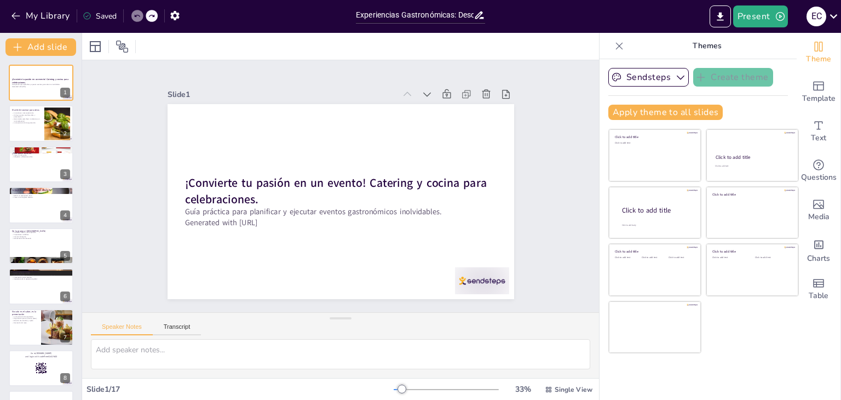
checkbox input "true"
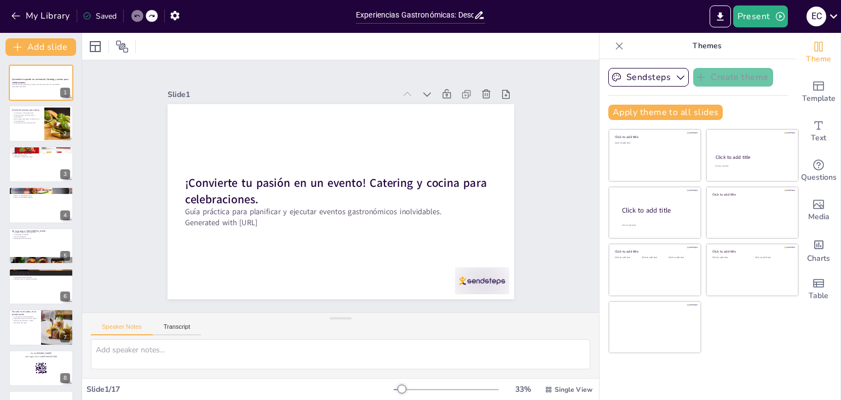
checkbox input "true"
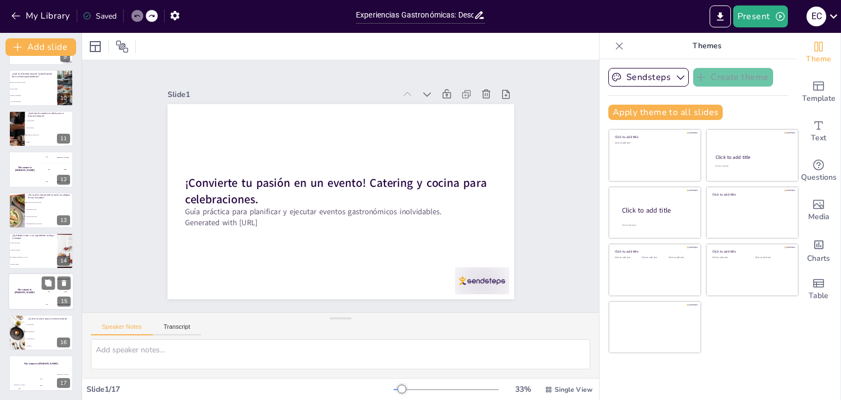
checkbox input "true"
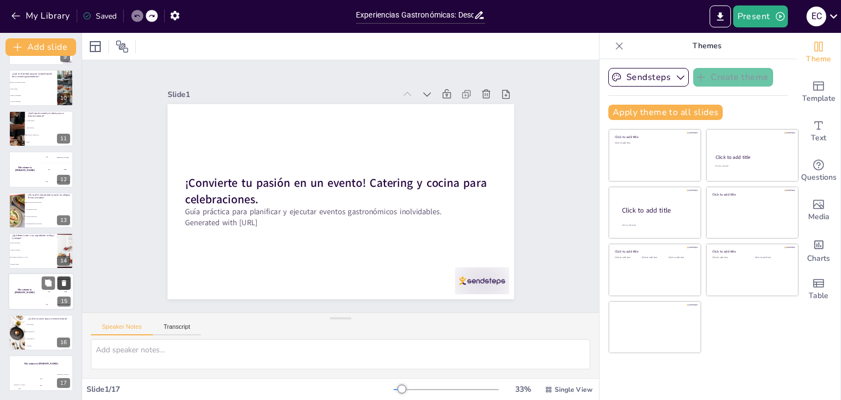
checkbox input "true"
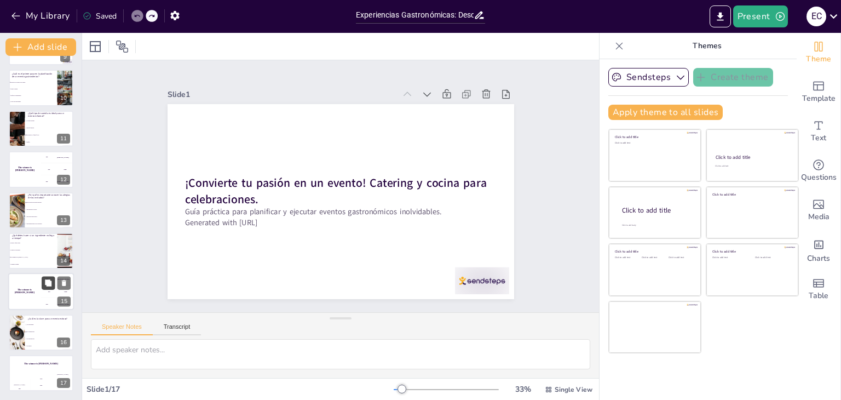
click at [52, 284] on icon at bounding box center [48, 283] width 8 height 8
checkbox input "true"
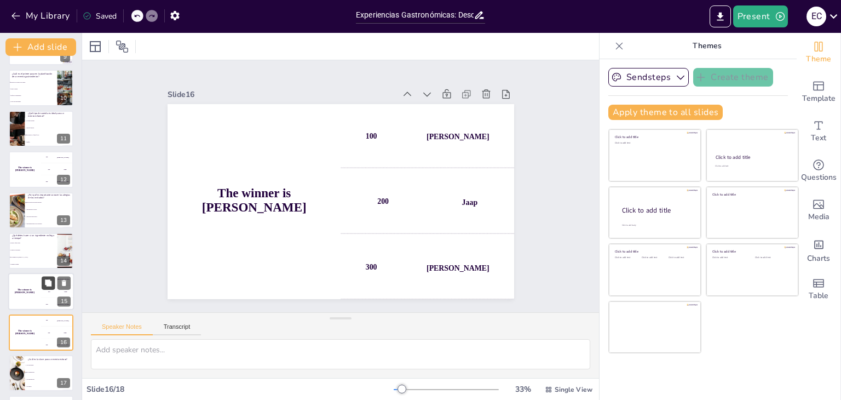
checkbox input "true"
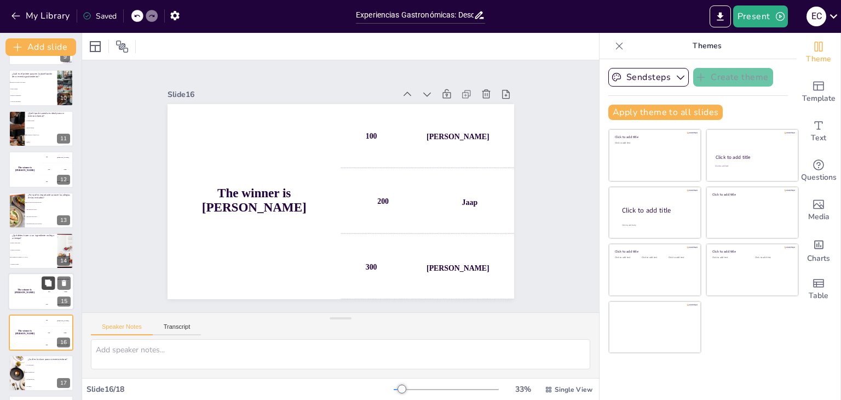
scroll to position [402, 0]
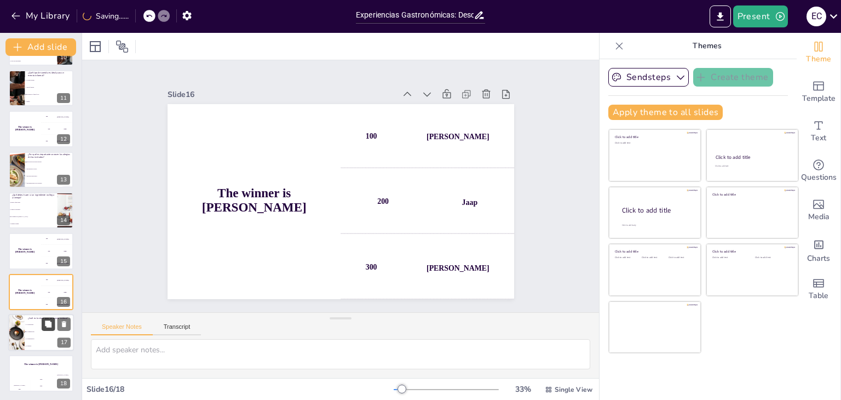
checkbox input "true"
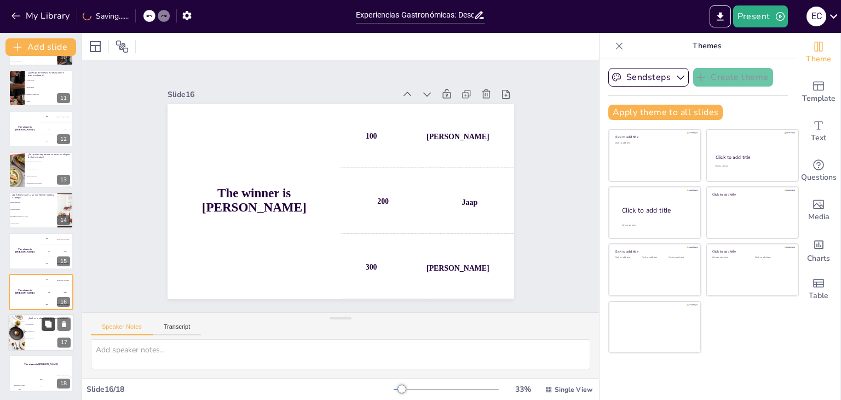
checkbox input "true"
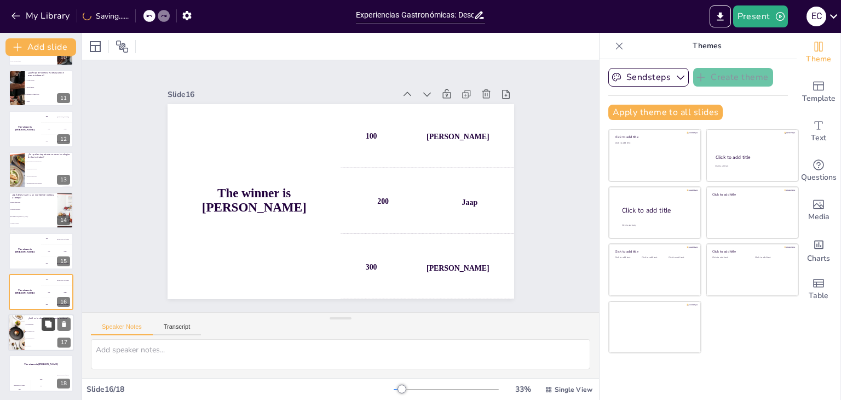
checkbox input "true"
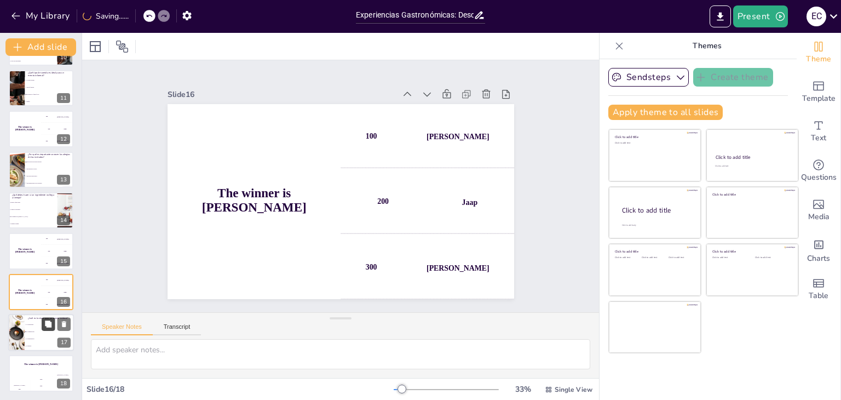
checkbox input "true"
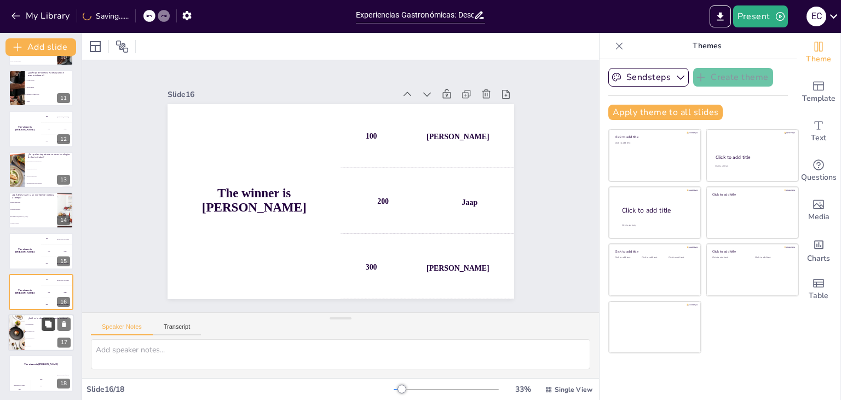
checkbox input "true"
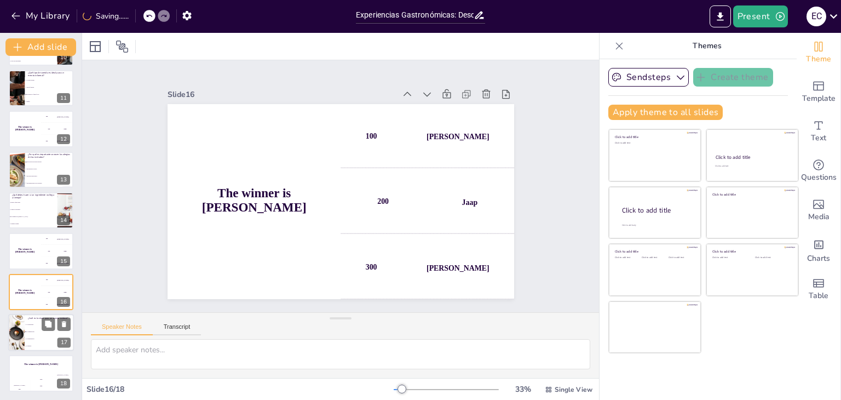
checkbox input "true"
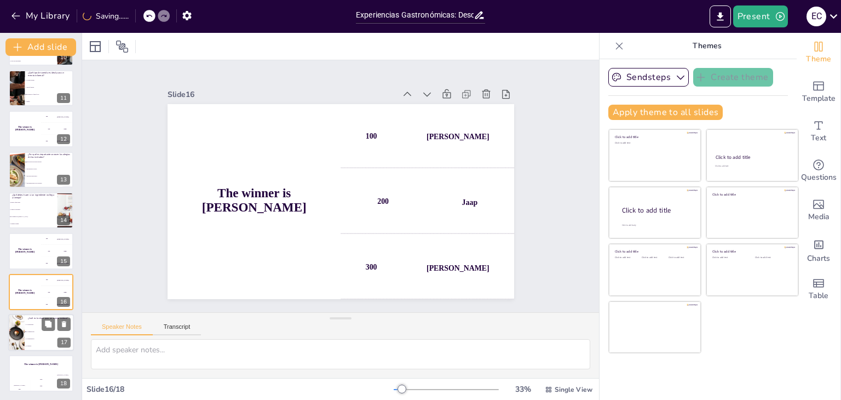
checkbox input "true"
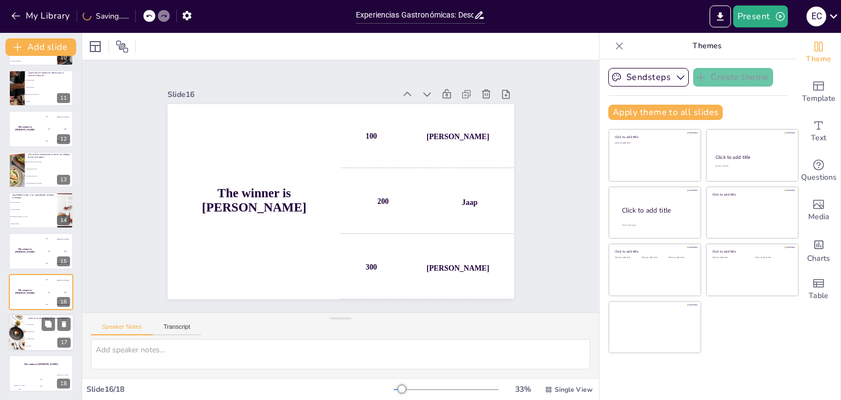
checkbox input "true"
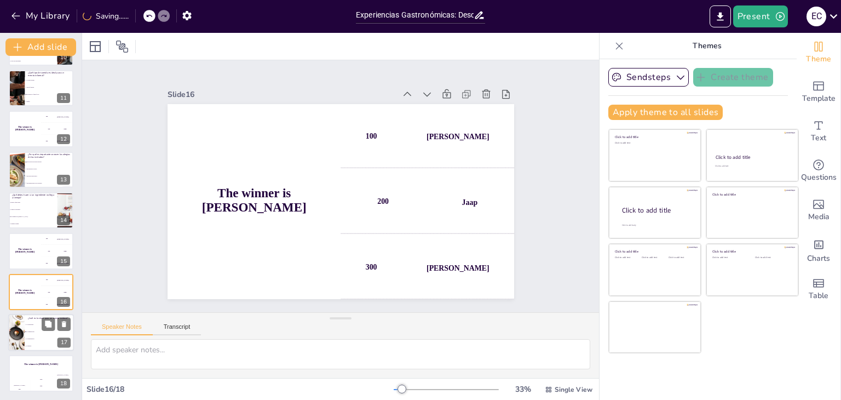
checkbox input "true"
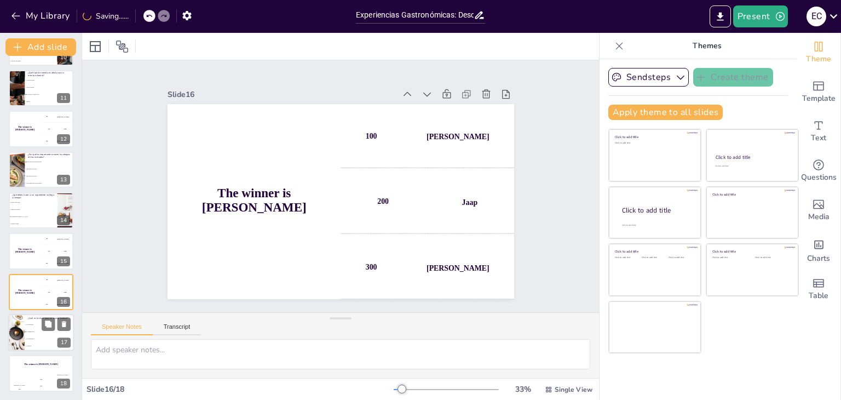
click at [38, 339] on span "La presentación." at bounding box center [49, 340] width 47 height 2
type textarea "La respuesta correcta es "La organización". La organización es fundamental para…"
checkbox input "true"
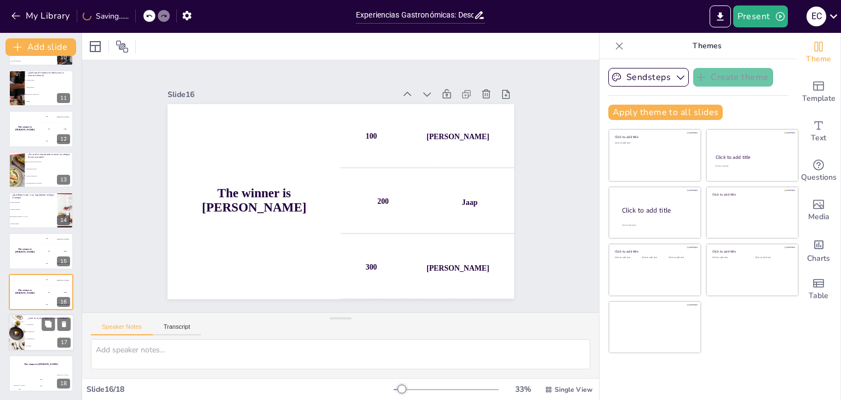
checkbox input "true"
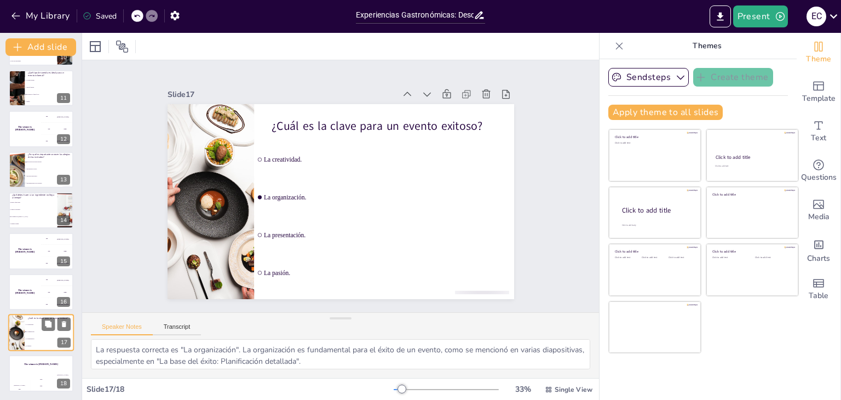
checkbox input "true"
click at [38, 378] on div "Jaap" at bounding box center [41, 379] width 22 height 2
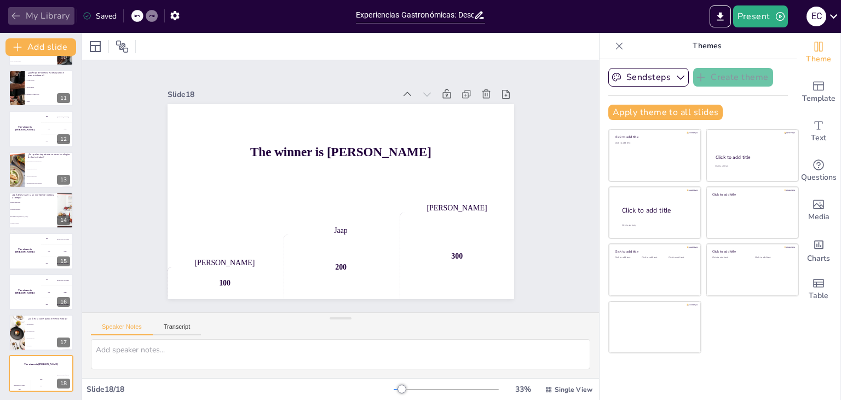
click at [14, 18] on icon "button" at bounding box center [16, 16] width 8 height 7
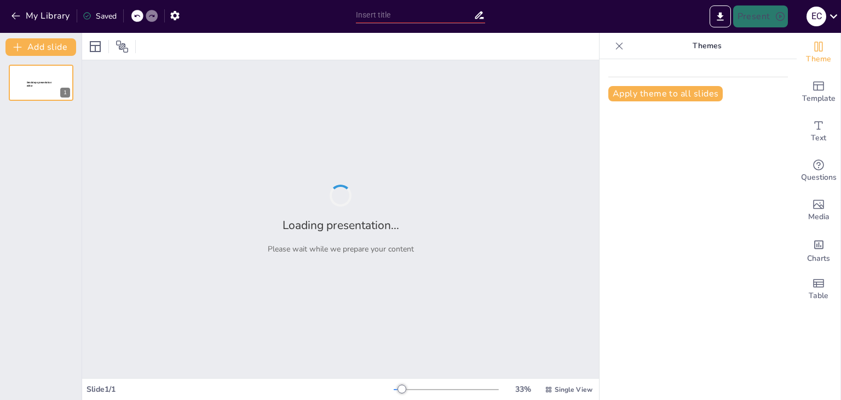
type input "New Sendsteps"
